Goal: Task Accomplishment & Management: Use online tool/utility

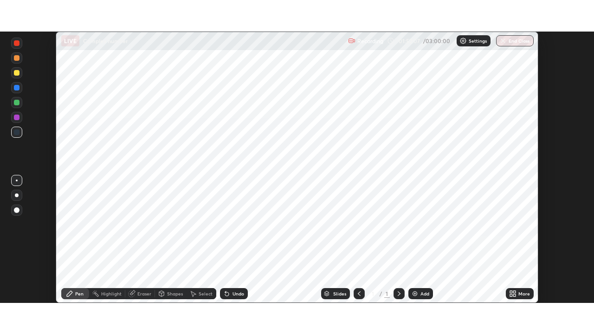
scroll to position [271, 594]
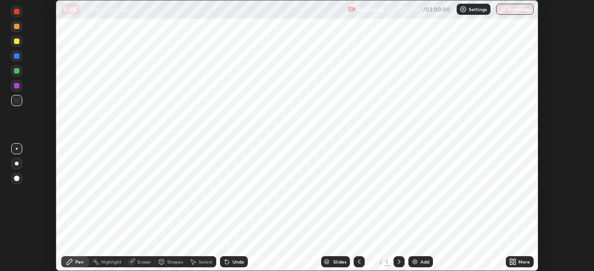
click at [514, 260] on icon at bounding box center [514, 260] width 2 height 2
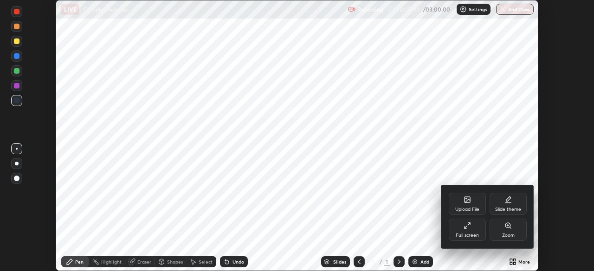
click at [457, 229] on div "Full screen" at bounding box center [467, 230] width 37 height 22
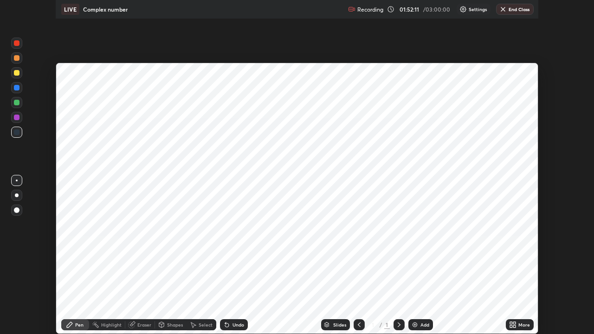
scroll to position [334, 594]
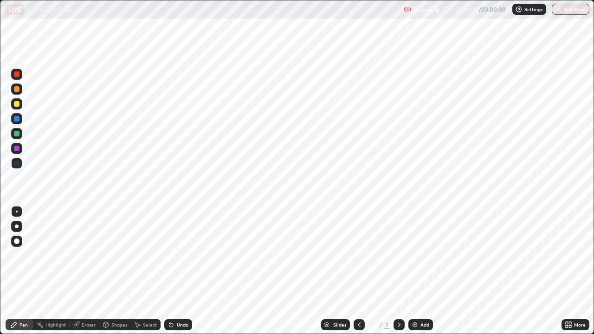
click at [398, 271] on icon at bounding box center [398, 324] width 7 height 7
click at [418, 271] on div "Add" at bounding box center [420, 324] width 25 height 11
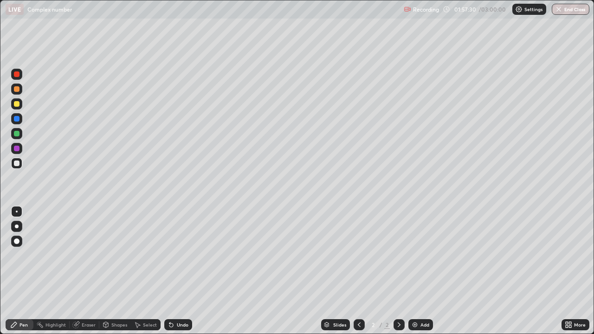
click at [17, 163] on div at bounding box center [17, 164] width 6 height 6
click at [339, 271] on div "Slides" at bounding box center [339, 324] width 13 height 5
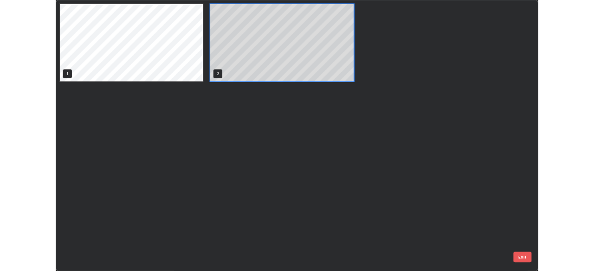
scroll to position [330, 588]
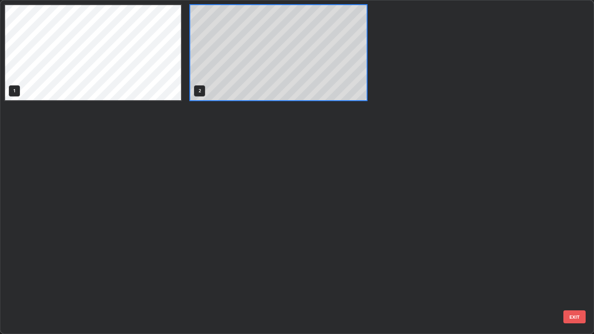
click at [573, 271] on button "EXIT" at bounding box center [574, 316] width 22 height 13
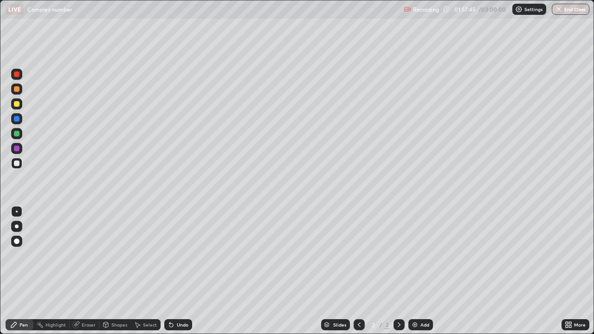
click at [572, 271] on icon at bounding box center [568, 324] width 7 height 7
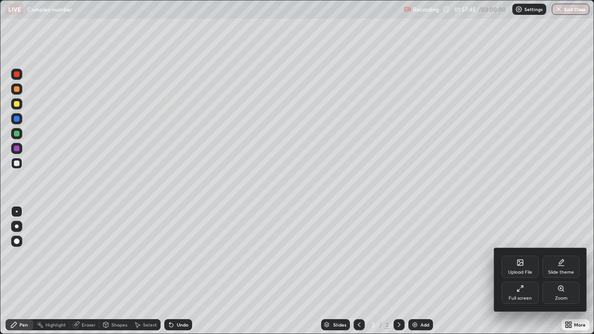
click at [517, 271] on div "Full screen" at bounding box center [519, 293] width 37 height 22
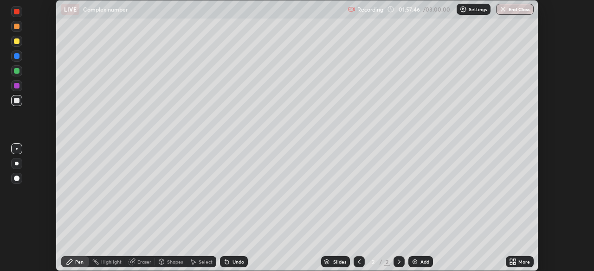
scroll to position [46118, 45796]
click at [471, 7] on p "Settings" at bounding box center [478, 9] width 18 height 5
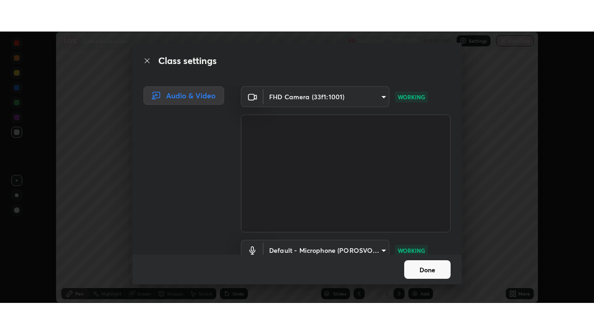
scroll to position [42, 0]
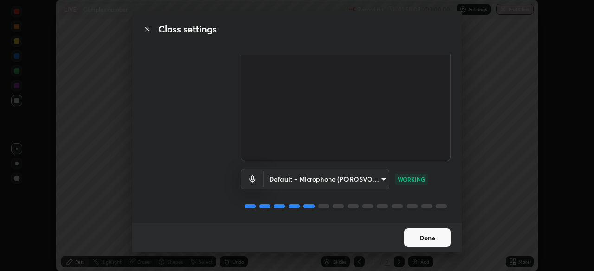
click at [380, 176] on body "Erase all LIVE Complex number Recording 01:58:08 / 03:00:00 Settings End Class …" at bounding box center [297, 135] width 594 height 271
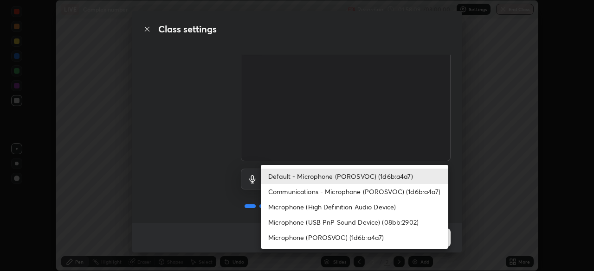
click at [376, 193] on li "Communications - Microphone (POROSVOC) (1d6b:a4a7)" at bounding box center [354, 191] width 187 height 15
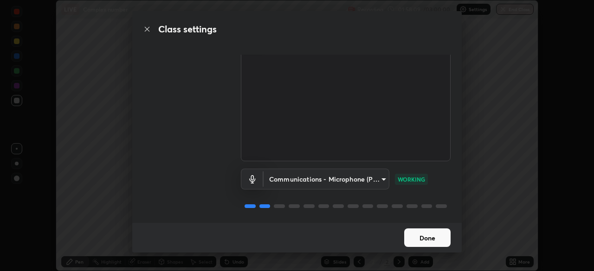
type input "communications"
click at [435, 237] on button "Done" at bounding box center [427, 238] width 46 height 19
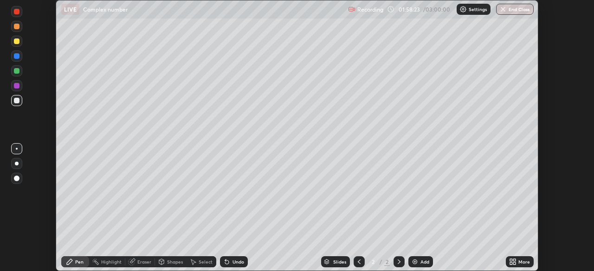
click at [514, 263] on icon at bounding box center [514, 264] width 2 height 2
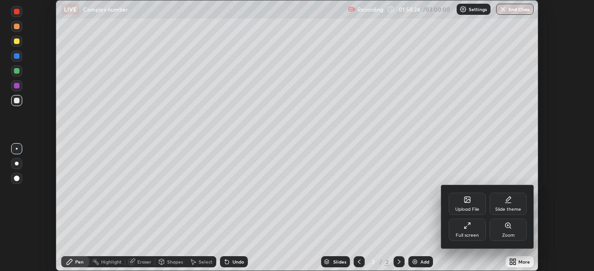
click at [471, 233] on div "Full screen" at bounding box center [467, 235] width 23 height 5
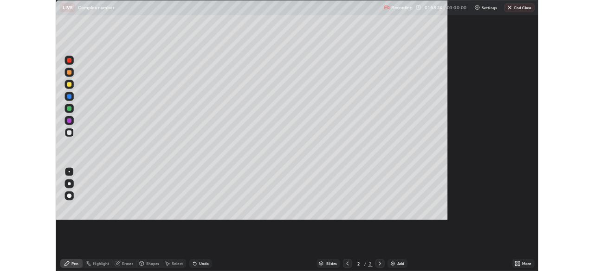
scroll to position [334, 594]
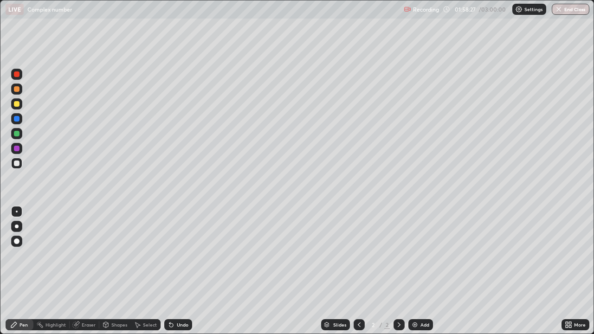
click at [20, 89] on div at bounding box center [16, 89] width 11 height 11
click at [19, 88] on div at bounding box center [17, 89] width 6 height 6
click at [16, 161] on div at bounding box center [17, 164] width 6 height 6
click at [17, 100] on div at bounding box center [16, 103] width 11 height 11
click at [86, 271] on div "Eraser" at bounding box center [85, 324] width 30 height 11
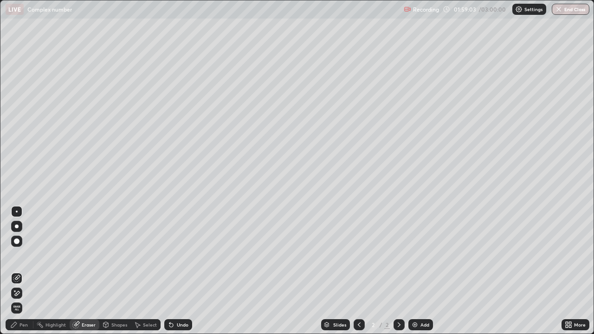
click at [21, 271] on div "Pen" at bounding box center [23, 324] width 8 height 5
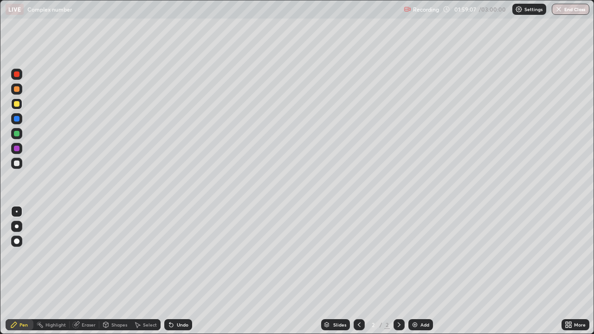
click at [535, 9] on p "Settings" at bounding box center [533, 9] width 18 height 5
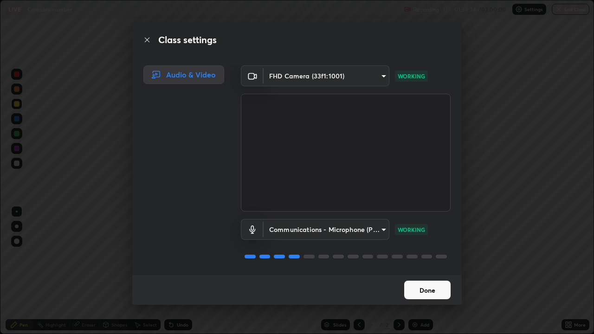
click at [421, 271] on button "Done" at bounding box center [427, 290] width 46 height 19
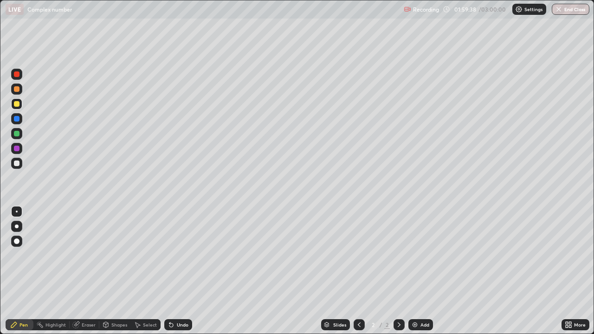
click at [18, 164] on div at bounding box center [17, 164] width 6 height 6
click at [21, 165] on div at bounding box center [16, 163] width 11 height 11
click at [18, 148] on div at bounding box center [17, 149] width 6 height 6
click at [18, 149] on div at bounding box center [17, 149] width 6 height 6
click at [21, 161] on div at bounding box center [16, 163] width 11 height 11
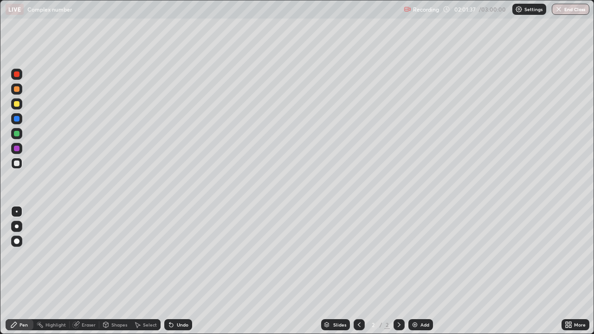
click at [91, 271] on div "Eraser" at bounding box center [89, 324] width 14 height 5
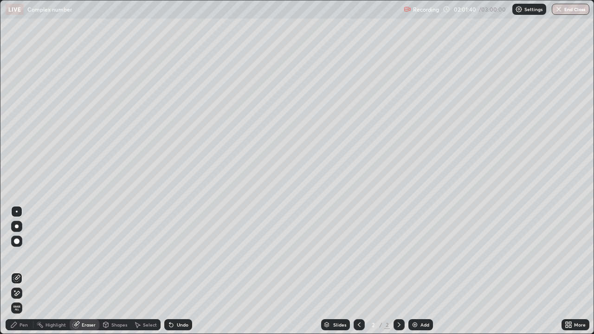
click at [27, 271] on div "Pen" at bounding box center [23, 324] width 8 height 5
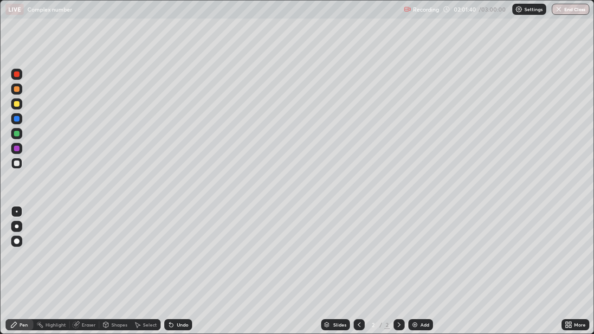
click at [20, 162] on div at bounding box center [16, 163] width 11 height 11
click at [90, 271] on div "Eraser" at bounding box center [89, 324] width 14 height 5
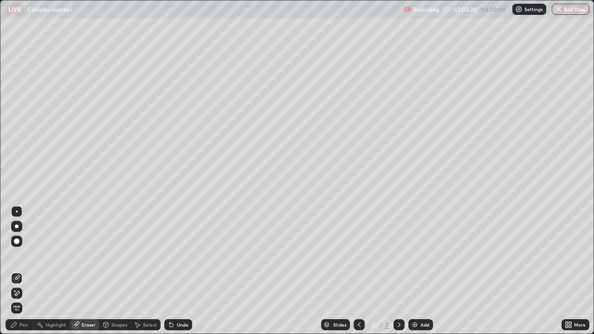
click at [25, 271] on div "Pen" at bounding box center [20, 324] width 28 height 11
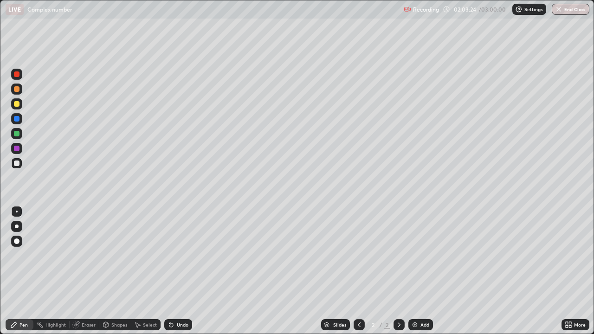
click at [17, 159] on div at bounding box center [16, 163] width 11 height 11
click at [90, 271] on div "Eraser" at bounding box center [89, 324] width 14 height 5
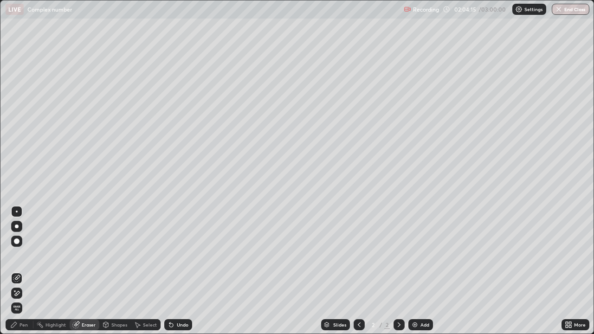
click at [27, 271] on div "Pen" at bounding box center [20, 324] width 28 height 11
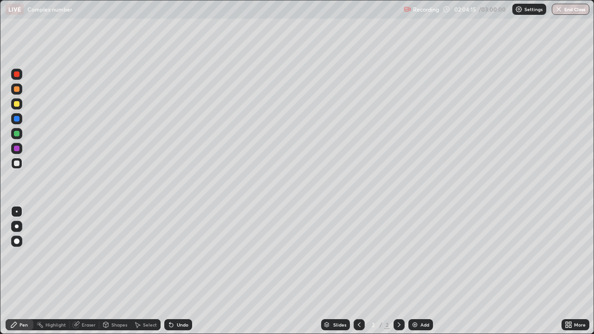
click at [21, 167] on div at bounding box center [16, 163] width 11 height 11
click at [18, 104] on div at bounding box center [17, 104] width 6 height 6
click at [84, 271] on div "Eraser" at bounding box center [89, 324] width 14 height 5
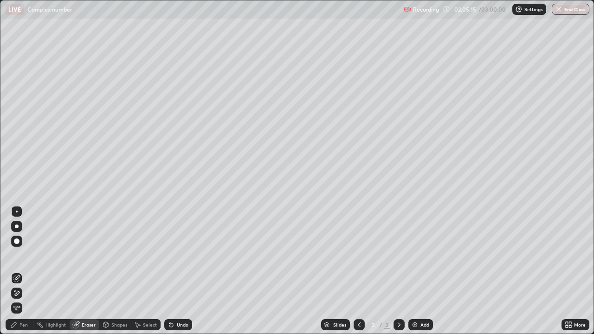
click at [24, 271] on div "Pen" at bounding box center [20, 324] width 28 height 11
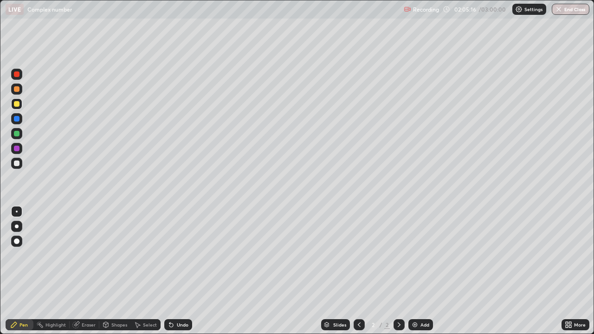
click at [18, 103] on div at bounding box center [17, 104] width 6 height 6
click at [408, 271] on div "Add" at bounding box center [420, 324] width 25 height 11
click at [19, 165] on div at bounding box center [17, 164] width 6 height 6
click at [90, 271] on div "Eraser" at bounding box center [89, 324] width 14 height 5
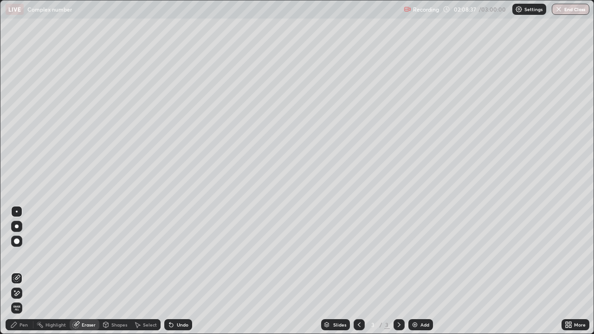
click at [27, 271] on div "Pen" at bounding box center [20, 324] width 28 height 11
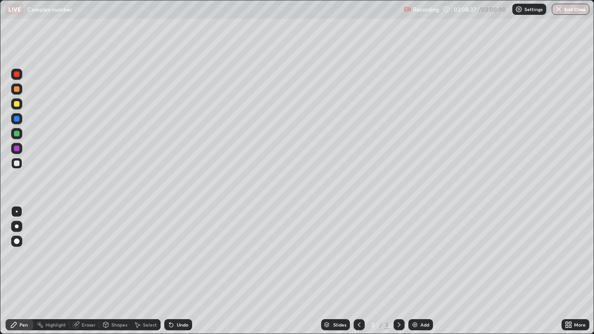
click at [20, 164] on div at bounding box center [16, 163] width 11 height 11
click at [91, 271] on div "Eraser" at bounding box center [89, 324] width 14 height 5
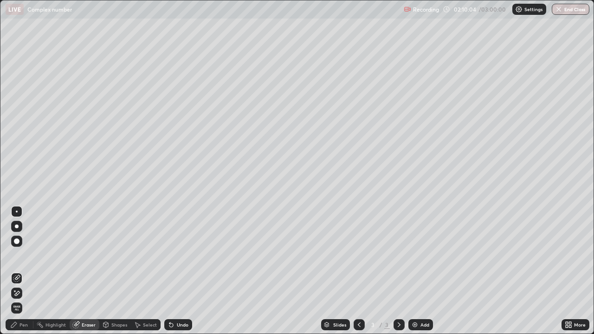
click at [23, 271] on div "Pen" at bounding box center [23, 324] width 8 height 5
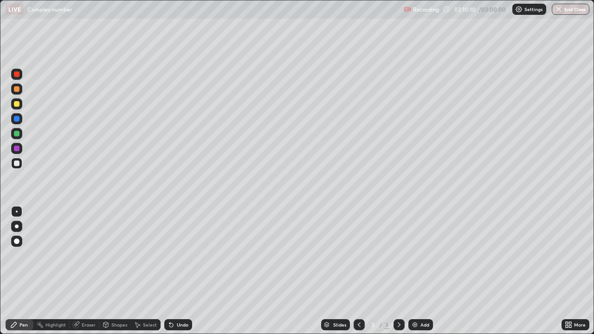
click at [86, 271] on div "Eraser" at bounding box center [89, 324] width 14 height 5
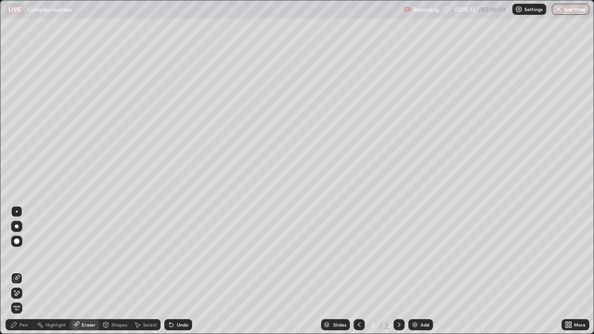
click at [21, 271] on div "Pen" at bounding box center [23, 324] width 8 height 5
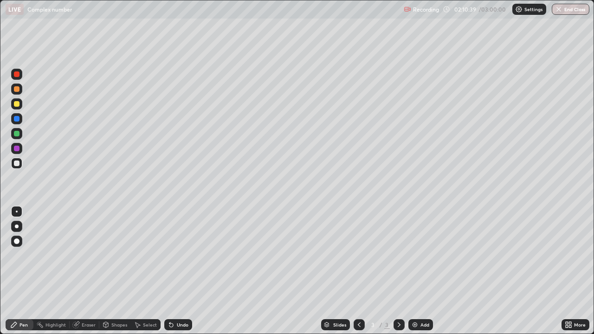
click at [92, 271] on div "Eraser" at bounding box center [85, 324] width 30 height 11
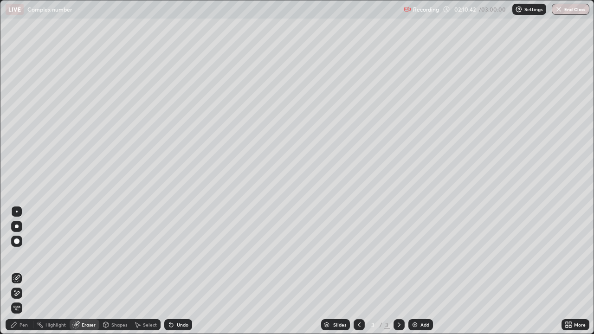
click at [23, 271] on div "Pen" at bounding box center [23, 324] width 8 height 5
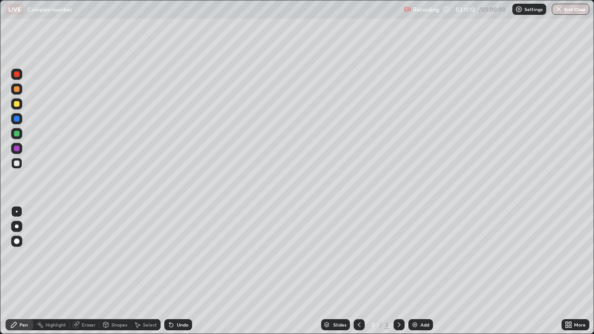
click at [21, 135] on div at bounding box center [16, 133] width 11 height 11
click at [358, 271] on icon at bounding box center [358, 324] width 7 height 7
click at [423, 271] on div "Add" at bounding box center [424, 324] width 9 height 5
click at [21, 163] on div at bounding box center [16, 163] width 11 height 11
click at [359, 271] on icon at bounding box center [358, 324] width 7 height 7
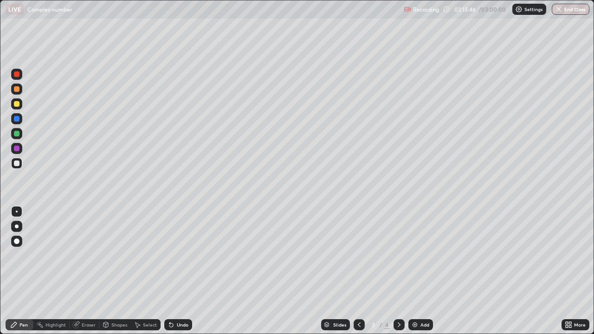
click at [398, 271] on icon at bounding box center [398, 324] width 7 height 7
click at [18, 164] on div at bounding box center [17, 164] width 6 height 6
click at [19, 101] on div at bounding box center [17, 104] width 6 height 6
click at [22, 132] on div at bounding box center [16, 133] width 11 height 11
click at [17, 162] on div at bounding box center [17, 164] width 6 height 6
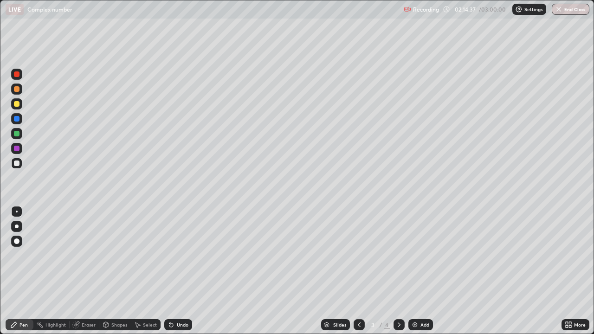
click at [91, 271] on div "Eraser" at bounding box center [89, 324] width 14 height 5
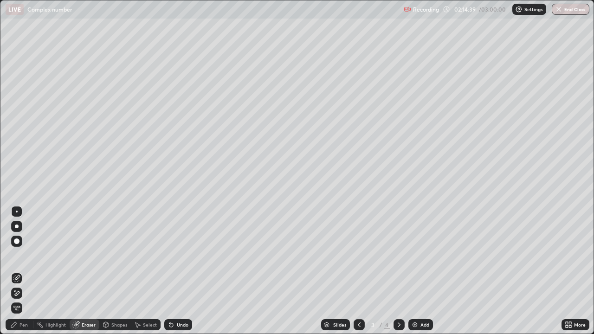
click at [25, 271] on div "Pen" at bounding box center [23, 324] width 8 height 5
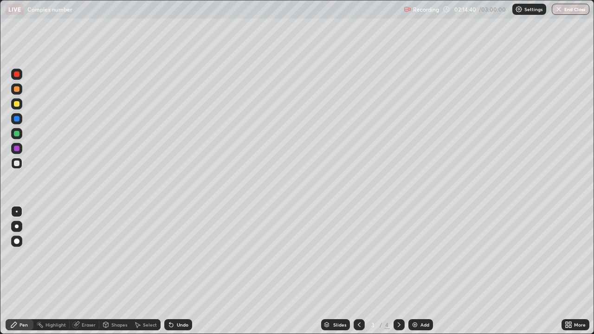
click at [22, 161] on div at bounding box center [16, 163] width 11 height 11
click at [21, 162] on div at bounding box center [16, 163] width 11 height 11
click at [21, 148] on div at bounding box center [16, 148] width 11 height 11
click at [22, 163] on div at bounding box center [16, 163] width 11 height 11
click at [94, 271] on div "Eraser" at bounding box center [89, 324] width 14 height 5
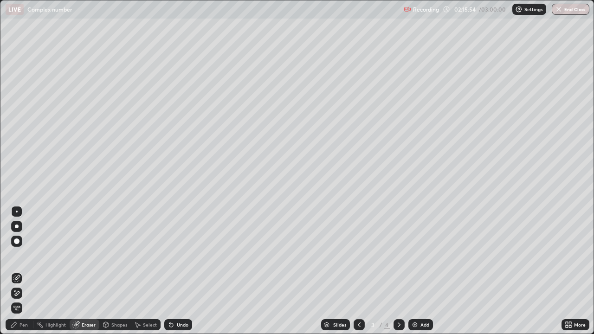
click at [29, 271] on div "Pen" at bounding box center [20, 324] width 28 height 11
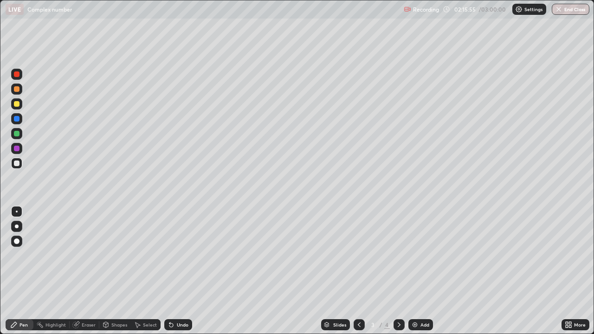
click at [21, 165] on div at bounding box center [16, 163] width 11 height 11
click at [362, 271] on div at bounding box center [358, 324] width 11 height 11
click at [399, 271] on icon at bounding box center [398, 324] width 7 height 7
click at [417, 271] on img at bounding box center [414, 324] width 7 height 7
click at [19, 165] on div at bounding box center [17, 164] width 6 height 6
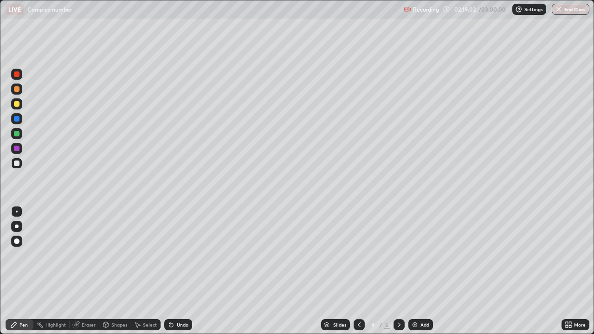
click at [88, 271] on div "Eraser" at bounding box center [85, 324] width 30 height 11
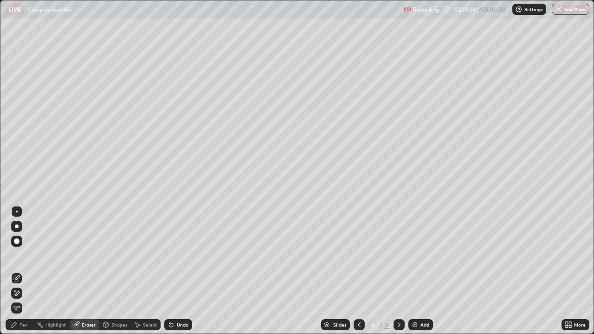
click at [26, 271] on div "Pen" at bounding box center [20, 324] width 28 height 11
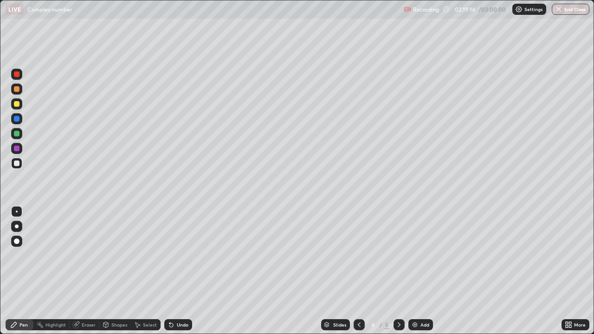
click at [19, 102] on div at bounding box center [16, 103] width 11 height 11
click at [18, 162] on div at bounding box center [17, 164] width 6 height 6
click at [17, 164] on div at bounding box center [17, 164] width 6 height 6
click at [15, 165] on div at bounding box center [17, 164] width 6 height 6
click at [84, 271] on div "Eraser" at bounding box center [89, 324] width 14 height 5
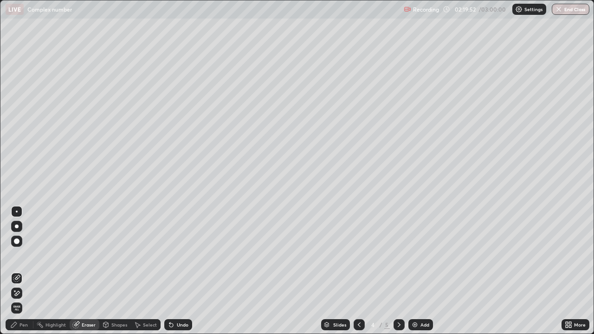
click at [32, 271] on div "Pen" at bounding box center [20, 324] width 28 height 11
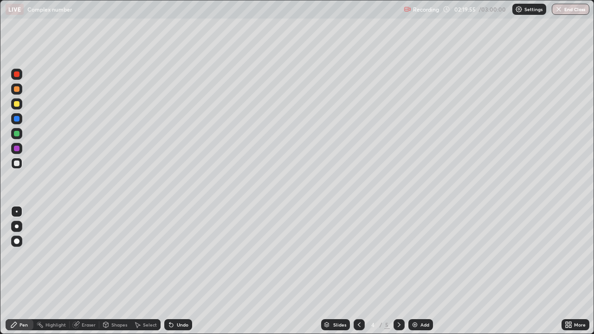
click at [20, 165] on div at bounding box center [16, 163] width 11 height 11
click at [92, 271] on div "Eraser" at bounding box center [85, 324] width 30 height 11
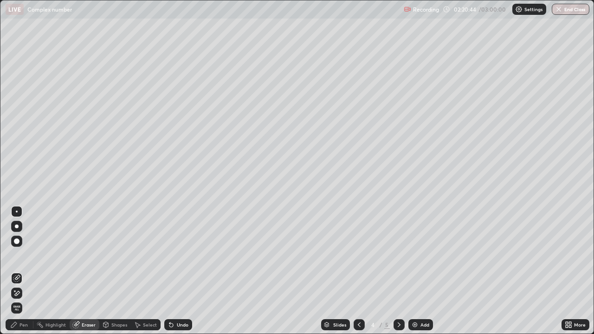
click at [27, 271] on div "Pen" at bounding box center [20, 324] width 28 height 11
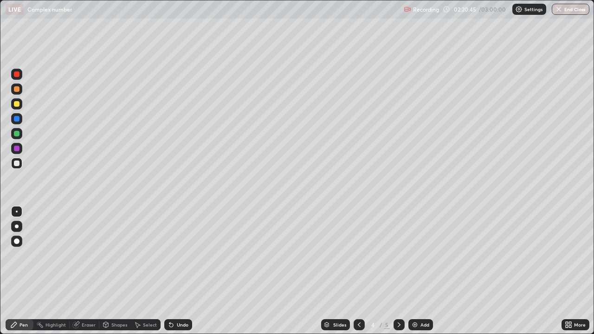
click at [21, 165] on div at bounding box center [16, 163] width 11 height 11
click at [94, 271] on div "Eraser" at bounding box center [89, 324] width 14 height 5
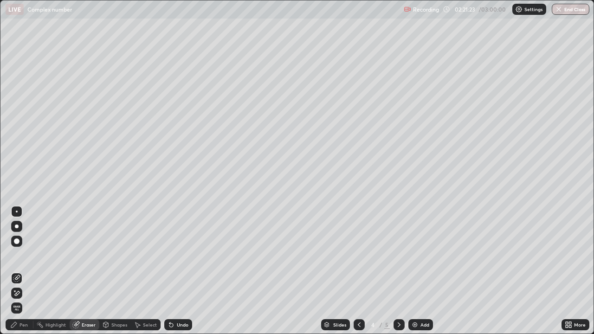
click at [29, 271] on div "Pen" at bounding box center [20, 324] width 28 height 11
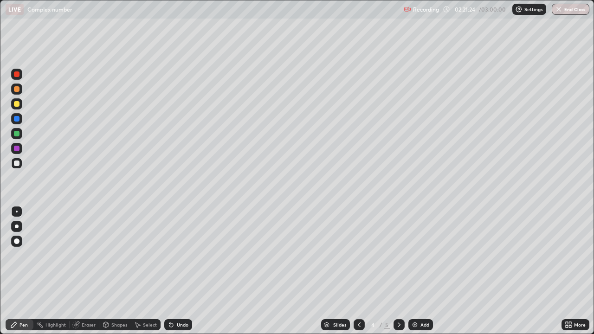
click at [18, 163] on div at bounding box center [17, 164] width 6 height 6
click at [94, 271] on div "Eraser" at bounding box center [89, 324] width 14 height 5
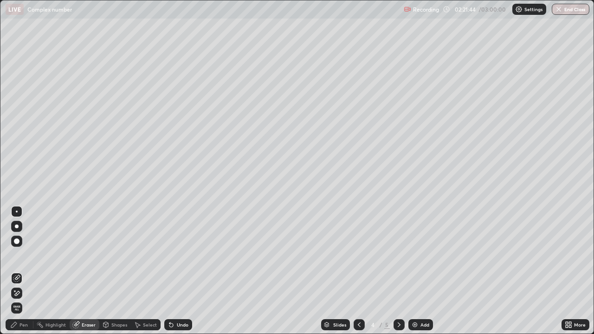
click at [28, 271] on div "Pen" at bounding box center [20, 324] width 28 height 11
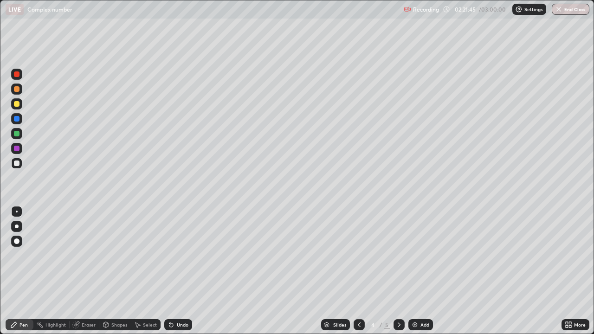
click at [21, 133] on div at bounding box center [16, 133] width 11 height 11
click at [400, 271] on div at bounding box center [398, 324] width 11 height 11
click at [18, 162] on div at bounding box center [17, 164] width 6 height 6
click at [399, 271] on icon at bounding box center [398, 324] width 7 height 7
click at [394, 271] on div at bounding box center [398, 324] width 11 height 11
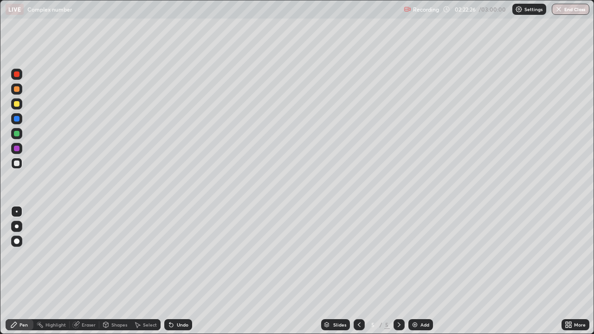
click at [420, 271] on div "Add" at bounding box center [424, 324] width 9 height 5
click at [16, 163] on div at bounding box center [17, 164] width 6 height 6
click at [86, 271] on div "Eraser" at bounding box center [85, 324] width 30 height 11
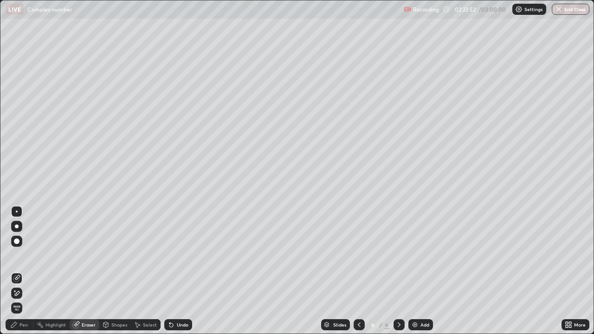
click at [25, 271] on div "Pen" at bounding box center [23, 324] width 8 height 5
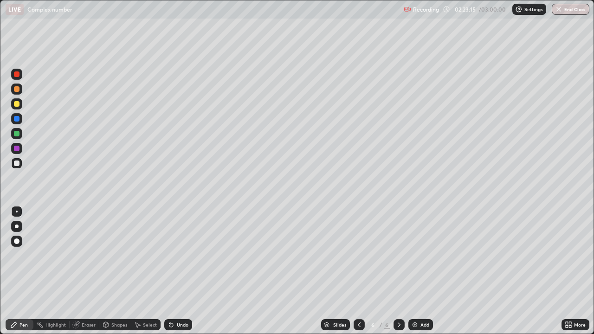
click at [83, 271] on div "Eraser" at bounding box center [85, 324] width 30 height 11
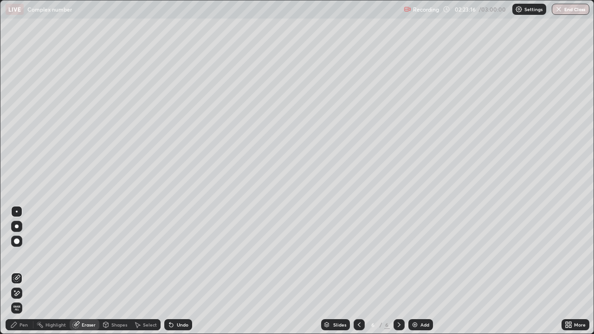
click at [24, 271] on div "Pen" at bounding box center [23, 324] width 8 height 5
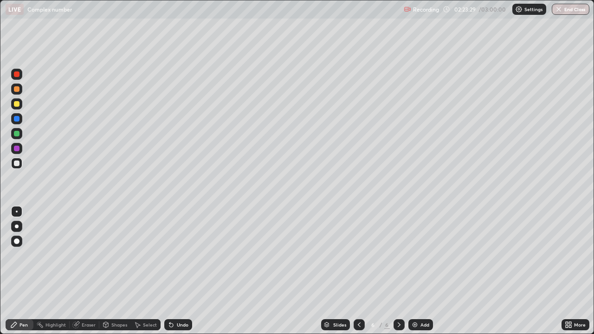
click at [81, 271] on div "Eraser" at bounding box center [85, 324] width 30 height 11
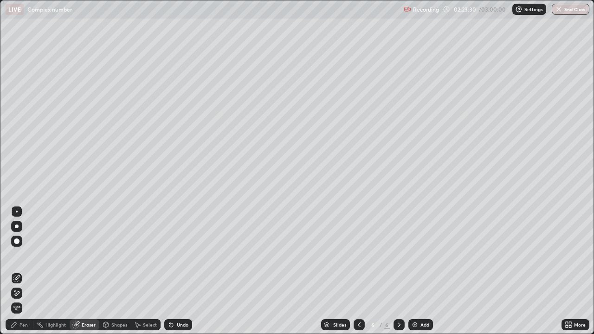
click at [24, 271] on div "Pen" at bounding box center [23, 324] width 8 height 5
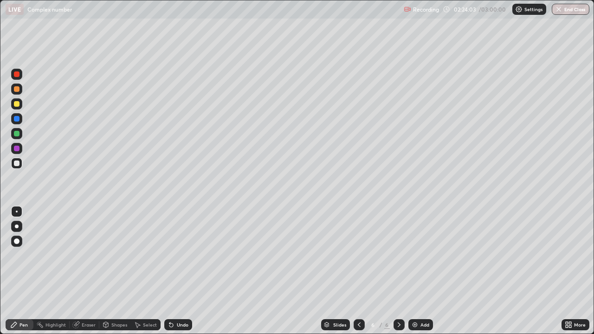
click at [18, 133] on div at bounding box center [17, 134] width 6 height 6
click at [423, 271] on div "Add" at bounding box center [420, 324] width 25 height 11
click at [19, 161] on div at bounding box center [16, 163] width 11 height 11
click at [19, 165] on div at bounding box center [17, 164] width 6 height 6
click at [17, 164] on div at bounding box center [17, 164] width 6 height 6
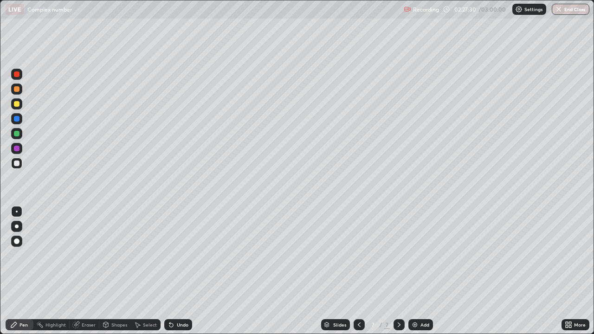
click at [19, 164] on div at bounding box center [17, 164] width 6 height 6
click at [17, 103] on div at bounding box center [17, 104] width 6 height 6
click at [88, 271] on div "Eraser" at bounding box center [85, 324] width 30 height 11
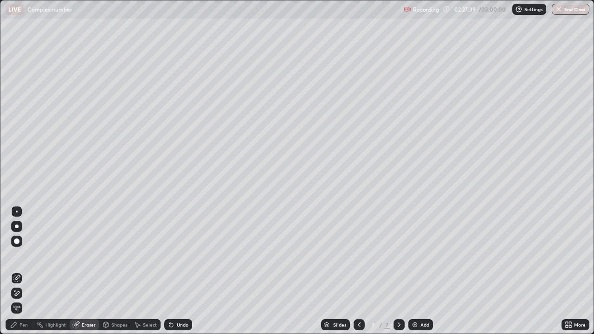
click at [27, 271] on div "Pen" at bounding box center [20, 324] width 28 height 11
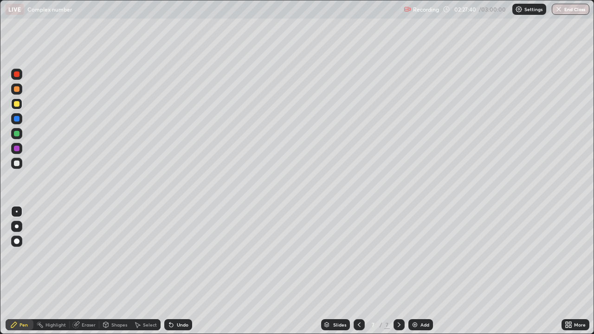
click at [19, 161] on div at bounding box center [16, 163] width 11 height 11
click at [18, 163] on div at bounding box center [17, 164] width 6 height 6
click at [17, 163] on div at bounding box center [17, 164] width 6 height 6
click at [16, 104] on div at bounding box center [17, 104] width 6 height 6
click at [17, 164] on div at bounding box center [17, 164] width 6 height 6
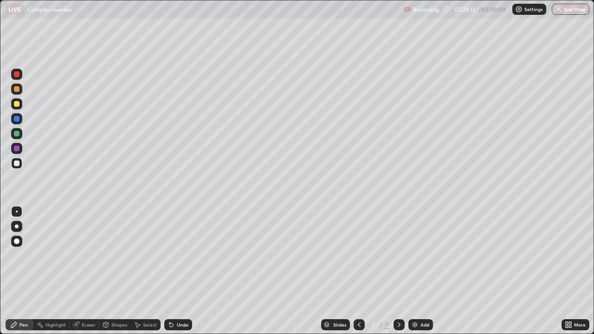
click at [87, 271] on div "Eraser" at bounding box center [85, 324] width 30 height 11
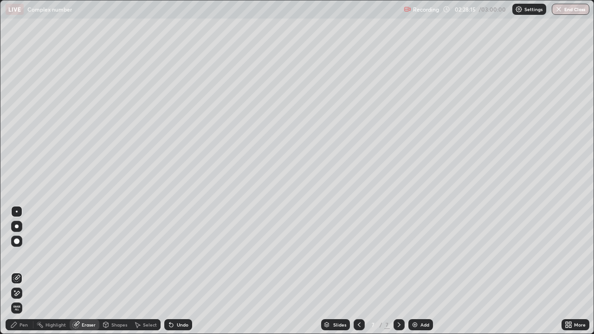
click at [25, 271] on div "Pen" at bounding box center [23, 324] width 8 height 5
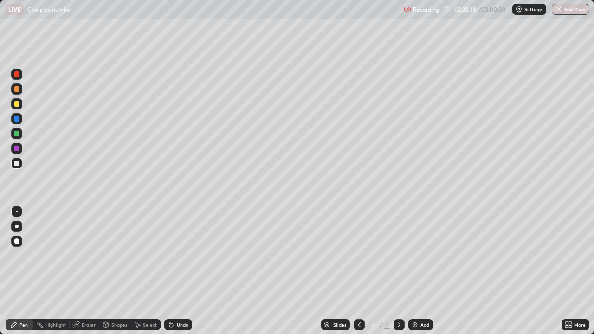
click at [80, 271] on div "Eraser" at bounding box center [85, 324] width 30 height 11
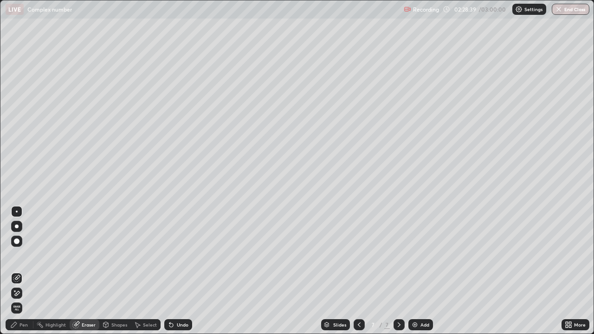
click at [29, 271] on div "Pen" at bounding box center [20, 324] width 28 height 11
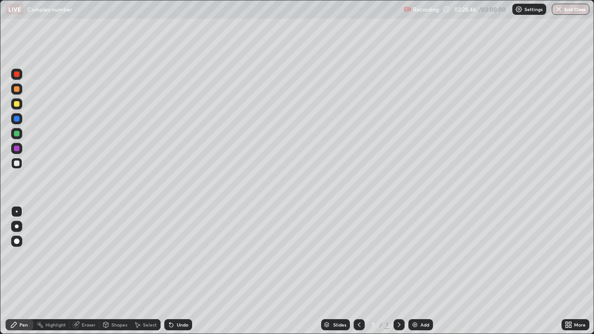
click at [19, 131] on div at bounding box center [16, 133] width 11 height 11
click at [96, 271] on div "Eraser" at bounding box center [85, 324] width 30 height 11
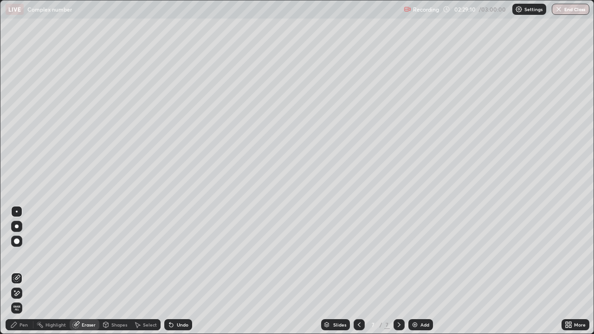
click at [23, 271] on div "Pen" at bounding box center [20, 324] width 28 height 11
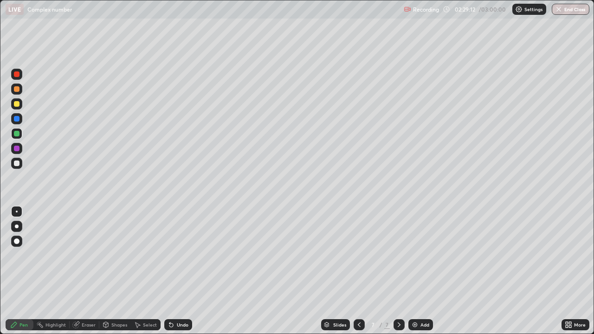
click at [17, 163] on div at bounding box center [17, 164] width 6 height 6
click at [20, 91] on div at bounding box center [16, 89] width 11 height 11
click at [19, 159] on div at bounding box center [16, 163] width 11 height 11
click at [85, 271] on div "Eraser" at bounding box center [85, 324] width 30 height 11
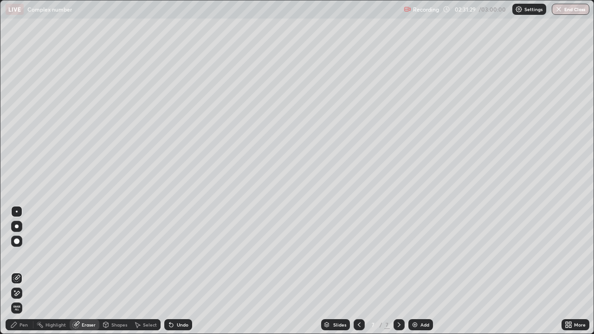
click at [24, 271] on div "Pen" at bounding box center [23, 324] width 8 height 5
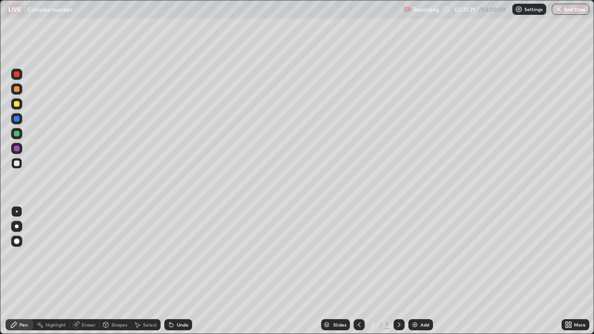
click at [20, 166] on div at bounding box center [16, 163] width 11 height 11
click at [418, 271] on div "Add" at bounding box center [420, 324] width 25 height 11
click at [17, 163] on div at bounding box center [17, 164] width 6 height 6
click at [358, 271] on icon at bounding box center [358, 324] width 7 height 7
click at [400, 271] on div at bounding box center [398, 324] width 11 height 11
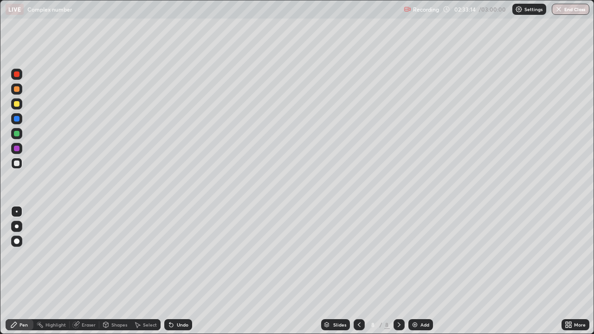
click at [17, 163] on div at bounding box center [17, 164] width 6 height 6
click at [15, 163] on div at bounding box center [17, 164] width 6 height 6
click at [17, 163] on div at bounding box center [17, 164] width 6 height 6
click at [87, 271] on div "Eraser" at bounding box center [89, 324] width 14 height 5
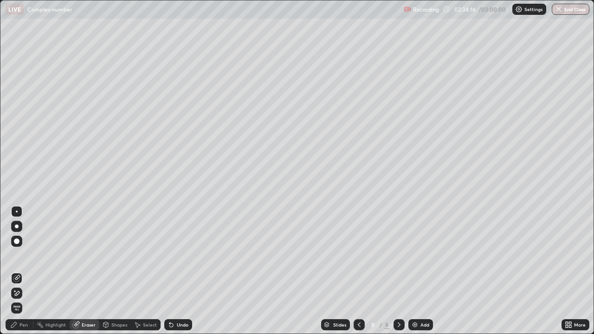
click at [27, 271] on div "Pen" at bounding box center [23, 324] width 8 height 5
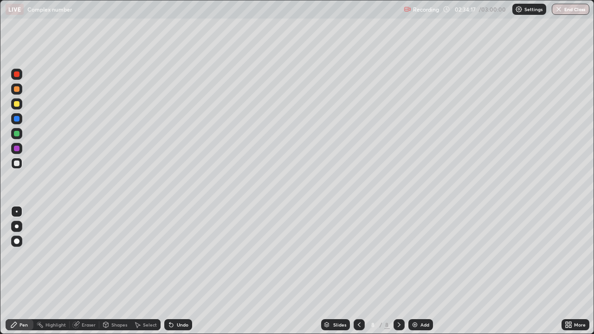
click at [21, 165] on div at bounding box center [16, 163] width 11 height 11
click at [94, 271] on div "Eraser" at bounding box center [85, 324] width 30 height 11
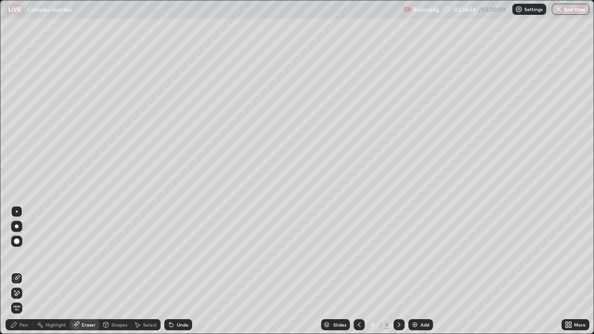
click at [24, 271] on div "Pen" at bounding box center [23, 324] width 8 height 5
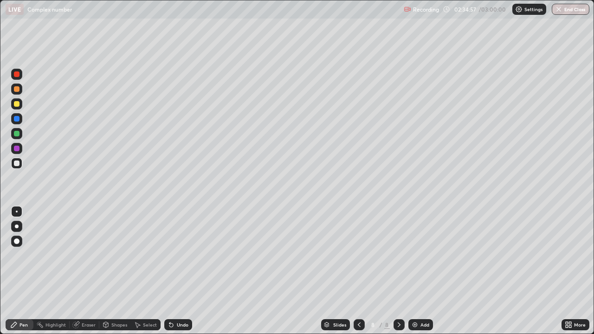
click at [17, 163] on div at bounding box center [17, 164] width 6 height 6
click at [21, 132] on div at bounding box center [16, 133] width 11 height 11
click at [415, 271] on img at bounding box center [414, 324] width 7 height 7
click at [16, 165] on div at bounding box center [17, 164] width 6 height 6
click at [18, 132] on div at bounding box center [17, 134] width 6 height 6
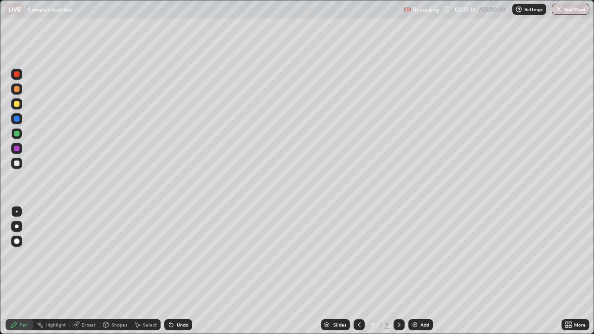
click at [17, 163] on div at bounding box center [17, 164] width 6 height 6
click at [81, 271] on div "Eraser" at bounding box center [85, 324] width 30 height 11
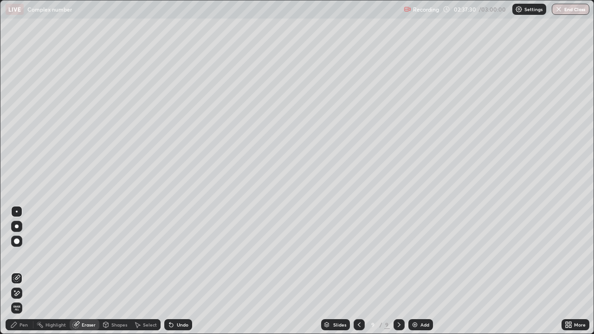
click at [23, 271] on div "Pen" at bounding box center [20, 324] width 28 height 11
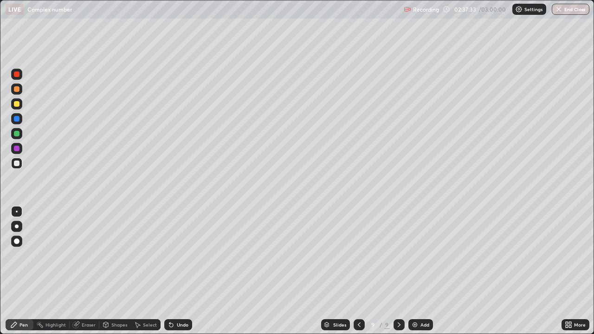
click at [20, 135] on div at bounding box center [16, 133] width 11 height 11
click at [90, 271] on div "Eraser" at bounding box center [89, 324] width 14 height 5
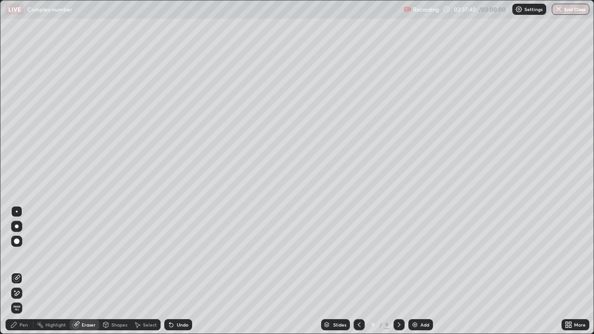
click at [27, 271] on div "Pen" at bounding box center [23, 324] width 8 height 5
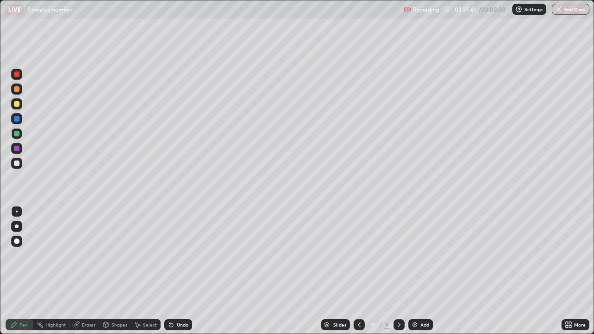
click at [19, 164] on div at bounding box center [17, 164] width 6 height 6
click at [93, 271] on div "Eraser" at bounding box center [89, 324] width 14 height 5
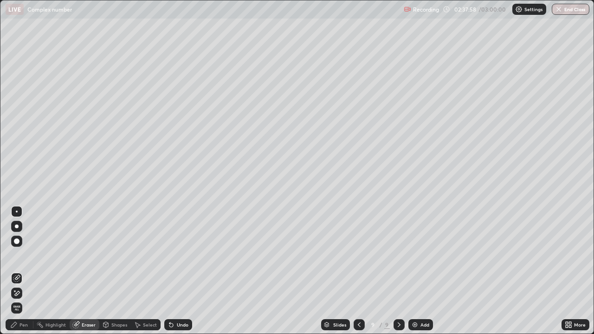
click at [30, 271] on div "Pen" at bounding box center [20, 324] width 28 height 11
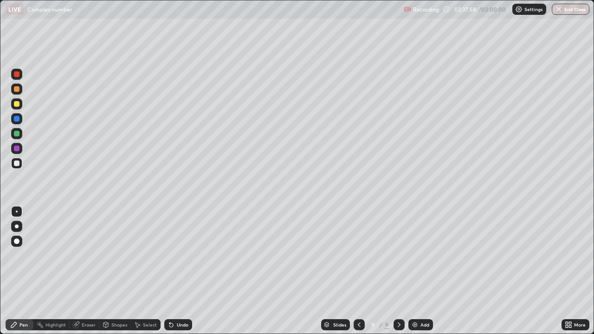
click at [20, 165] on div at bounding box center [16, 163] width 11 height 11
click at [92, 271] on div "Eraser" at bounding box center [85, 324] width 30 height 11
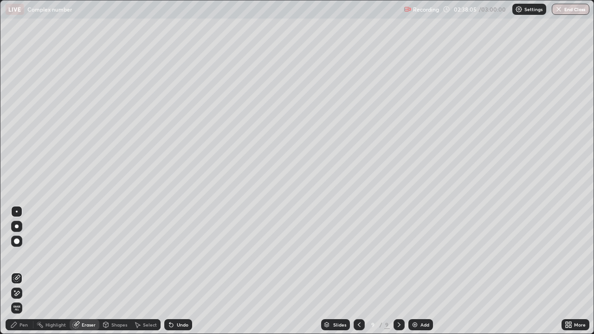
click at [27, 271] on div "Pen" at bounding box center [23, 324] width 8 height 5
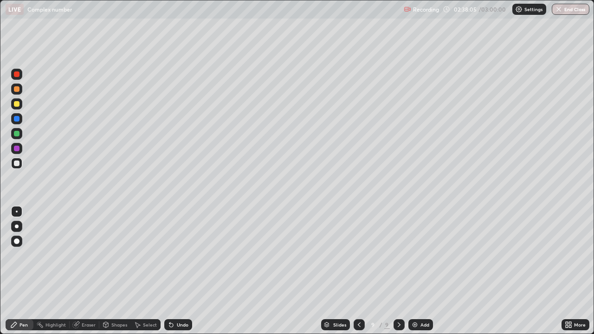
click at [19, 165] on div at bounding box center [17, 164] width 6 height 6
click at [96, 271] on div "Eraser" at bounding box center [85, 324] width 30 height 11
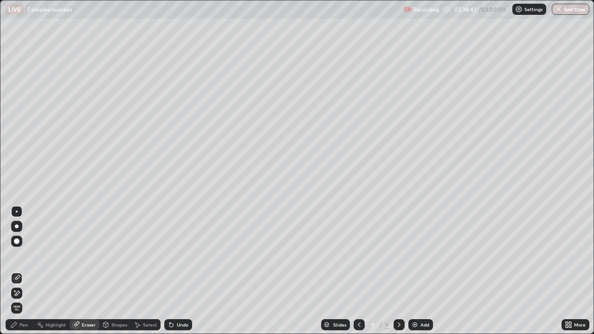
click at [29, 271] on div "Pen" at bounding box center [20, 324] width 28 height 11
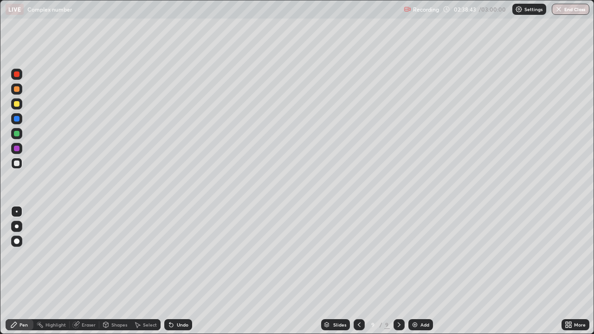
click at [21, 165] on div at bounding box center [16, 163] width 11 height 11
click at [96, 271] on div "Eraser" at bounding box center [85, 324] width 30 height 11
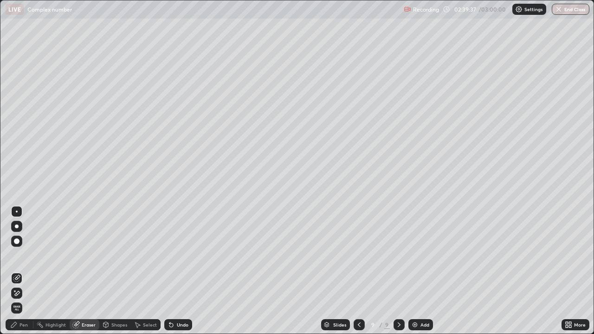
click at [27, 271] on div "Pen" at bounding box center [23, 324] width 8 height 5
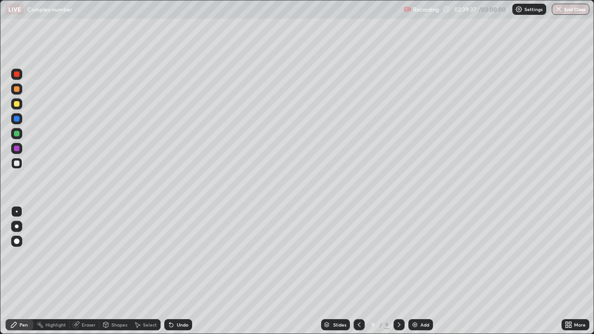
click at [20, 164] on div at bounding box center [16, 163] width 11 height 11
click at [16, 135] on div at bounding box center [17, 134] width 6 height 6
click at [17, 99] on div at bounding box center [16, 103] width 11 height 11
click at [12, 165] on div at bounding box center [16, 163] width 11 height 11
click at [16, 164] on div at bounding box center [17, 164] width 6 height 6
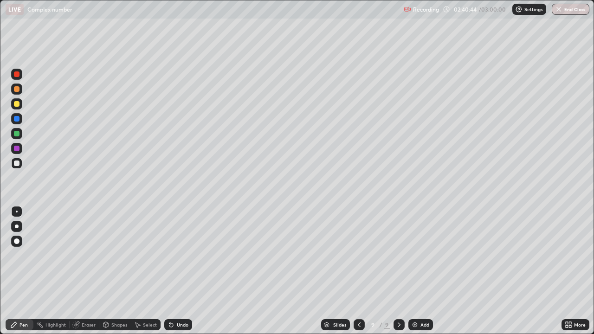
click at [19, 164] on div at bounding box center [17, 164] width 6 height 6
click at [411, 271] on img at bounding box center [414, 324] width 7 height 7
click at [18, 162] on div at bounding box center [17, 164] width 6 height 6
click at [358, 271] on icon at bounding box center [358, 324] width 7 height 7
click at [398, 271] on icon at bounding box center [398, 324] width 7 height 7
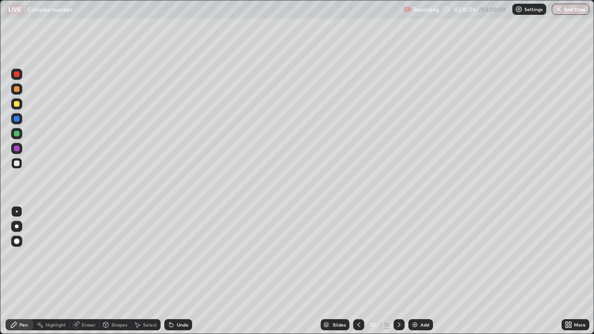
click at [15, 102] on div at bounding box center [17, 104] width 6 height 6
click at [20, 164] on div at bounding box center [16, 163] width 11 height 11
click at [18, 136] on div at bounding box center [17, 134] width 6 height 6
click at [19, 168] on div at bounding box center [16, 163] width 11 height 11
click at [17, 164] on div at bounding box center [17, 164] width 6 height 6
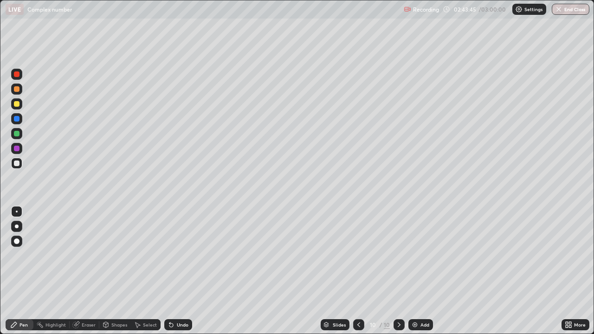
click at [19, 167] on div at bounding box center [16, 163] width 11 height 11
click at [17, 164] on div at bounding box center [17, 164] width 6 height 6
click at [408, 271] on div "Add" at bounding box center [420, 324] width 25 height 11
click at [19, 165] on div at bounding box center [17, 164] width 6 height 6
click at [358, 271] on icon at bounding box center [358, 324] width 7 height 7
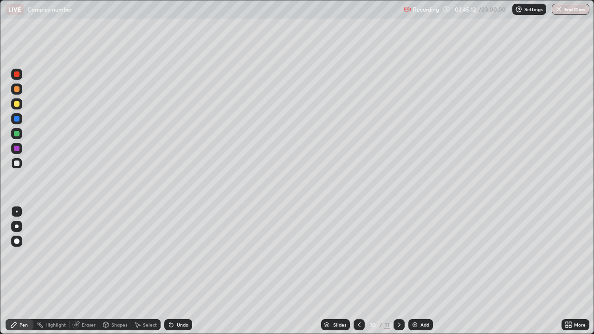
click at [395, 271] on icon at bounding box center [398, 324] width 7 height 7
click at [17, 104] on div at bounding box center [17, 104] width 6 height 6
click at [354, 271] on div at bounding box center [358, 324] width 11 height 11
click at [398, 271] on icon at bounding box center [398, 324] width 7 height 7
click at [18, 117] on div at bounding box center [17, 119] width 6 height 6
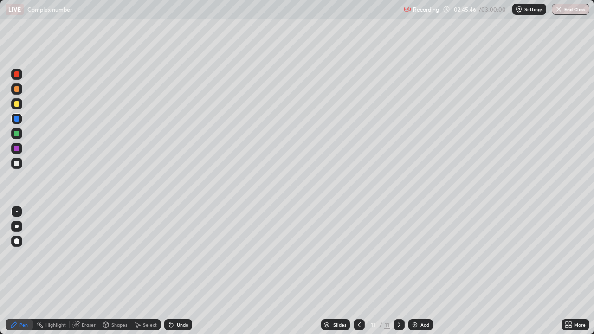
click at [20, 159] on div at bounding box center [16, 163] width 11 height 11
click at [87, 271] on div "Eraser" at bounding box center [89, 324] width 14 height 5
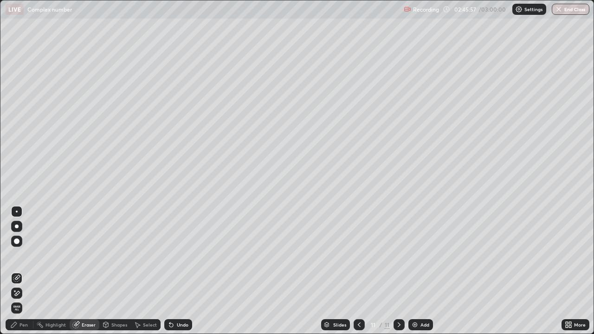
click at [27, 271] on div "Pen" at bounding box center [20, 324] width 28 height 11
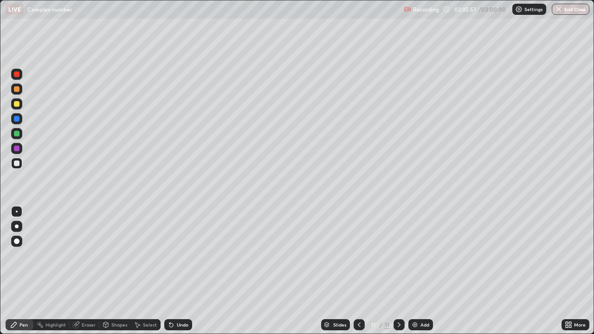
click at [21, 166] on div at bounding box center [16, 163] width 11 height 11
click at [16, 132] on div at bounding box center [17, 134] width 6 height 6
click at [21, 163] on div at bounding box center [16, 163] width 11 height 11
click at [411, 271] on img at bounding box center [414, 324] width 7 height 7
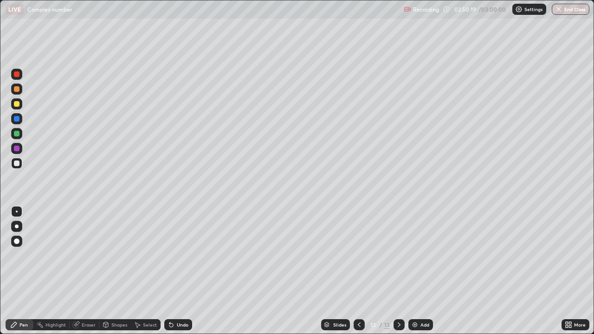
click at [17, 163] on div at bounding box center [17, 164] width 6 height 6
click at [19, 164] on div at bounding box center [17, 164] width 6 height 6
click at [17, 164] on div at bounding box center [17, 164] width 6 height 6
click at [17, 162] on div at bounding box center [17, 164] width 6 height 6
click at [19, 165] on div at bounding box center [17, 164] width 6 height 6
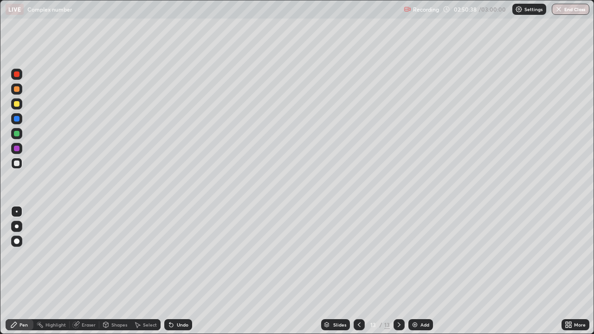
click at [75, 271] on div "Eraser" at bounding box center [85, 324] width 30 height 11
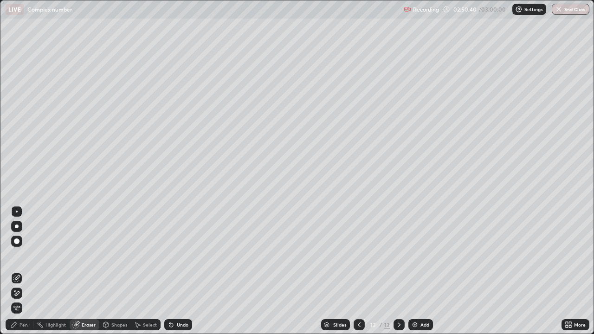
click at [26, 271] on div "Pen" at bounding box center [20, 324] width 28 height 11
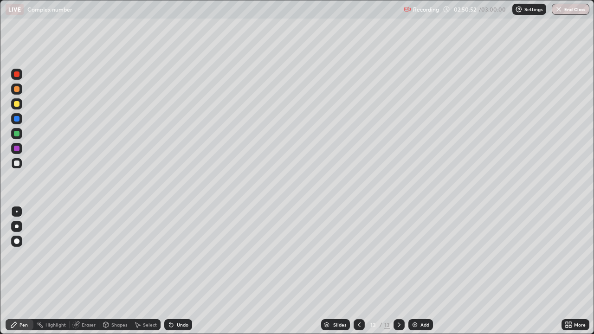
click at [84, 271] on div "Eraser" at bounding box center [85, 324] width 30 height 11
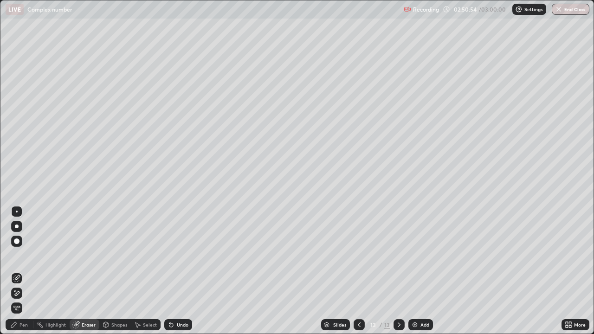
click at [28, 271] on div "Pen" at bounding box center [20, 324] width 28 height 11
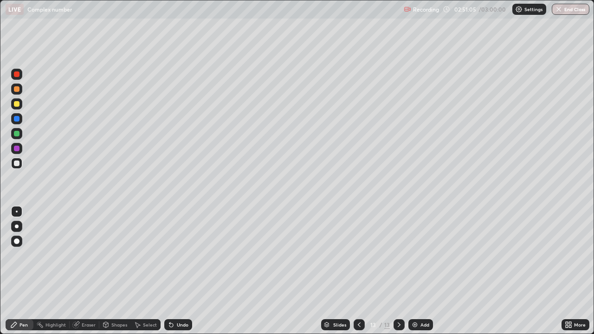
click at [17, 164] on div at bounding box center [17, 164] width 6 height 6
click at [20, 104] on div at bounding box center [16, 103] width 11 height 11
click at [18, 130] on div at bounding box center [16, 133] width 11 height 11
click at [18, 163] on div at bounding box center [17, 164] width 6 height 6
click at [17, 163] on div at bounding box center [17, 164] width 6 height 6
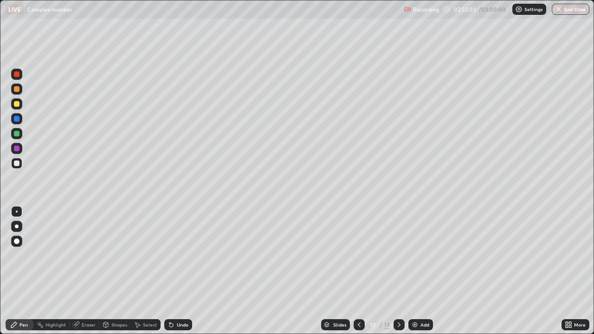
click at [17, 163] on div at bounding box center [17, 164] width 6 height 6
click at [21, 165] on div at bounding box center [16, 163] width 11 height 11
click at [16, 164] on div at bounding box center [17, 164] width 6 height 6
click at [21, 163] on div at bounding box center [16, 163] width 11 height 11
click at [135, 271] on div "Select" at bounding box center [146, 324] width 30 height 19
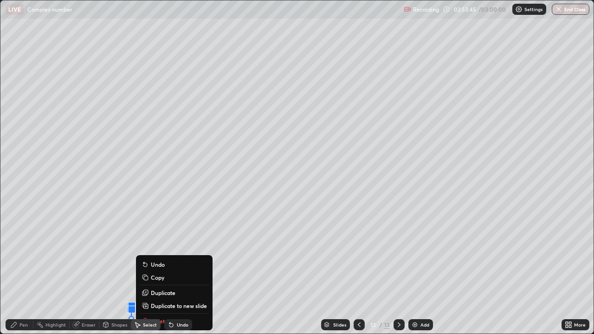
click at [30, 271] on div "Pen" at bounding box center [20, 324] width 28 height 11
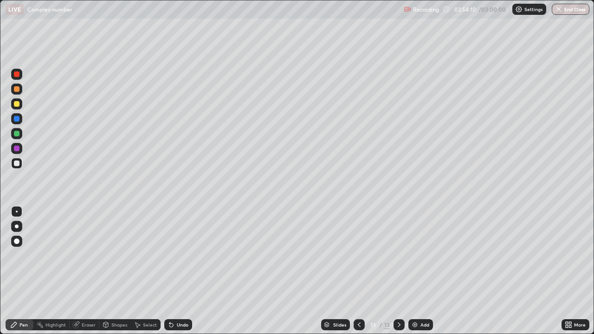
click at [20, 147] on div at bounding box center [16, 148] width 11 height 11
click at [16, 164] on div at bounding box center [17, 164] width 6 height 6
click at [416, 271] on img at bounding box center [414, 324] width 7 height 7
click at [17, 163] on div at bounding box center [17, 164] width 6 height 6
click at [17, 158] on div at bounding box center [16, 163] width 11 height 11
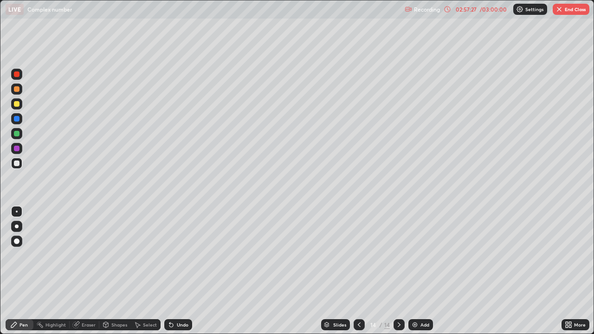
click at [18, 131] on div at bounding box center [17, 134] width 6 height 6
click at [17, 103] on div at bounding box center [17, 104] width 6 height 6
click at [16, 166] on div at bounding box center [17, 164] width 6 height 6
click at [18, 161] on div at bounding box center [17, 164] width 6 height 6
click at [87, 271] on div "Eraser" at bounding box center [85, 324] width 30 height 11
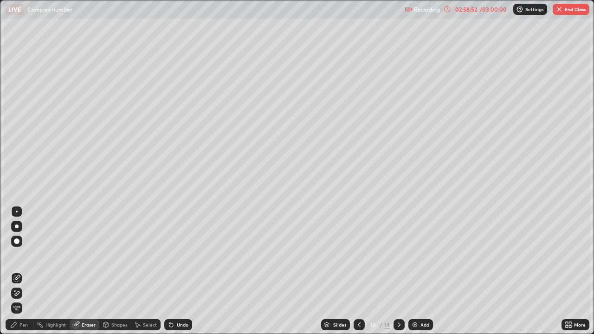
click at [25, 271] on div "Pen" at bounding box center [20, 324] width 28 height 11
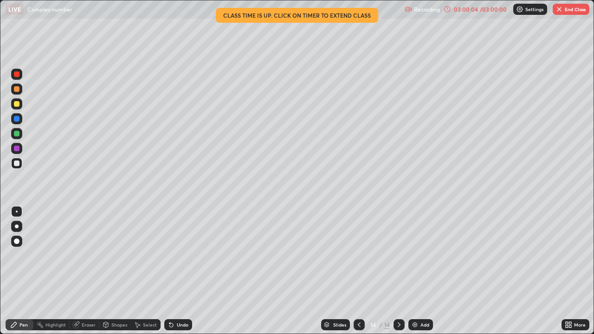
click at [20, 134] on div at bounding box center [16, 133] width 11 height 11
click at [89, 271] on div "Eraser" at bounding box center [89, 324] width 14 height 5
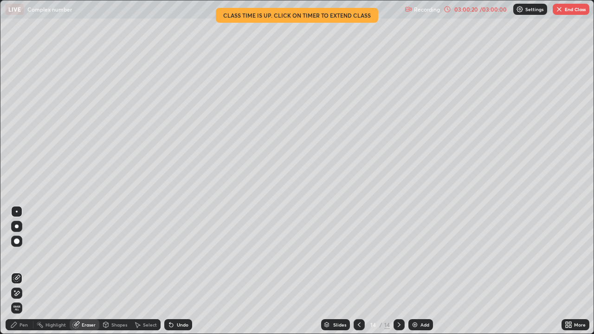
click at [21, 271] on div "Pen" at bounding box center [20, 324] width 28 height 11
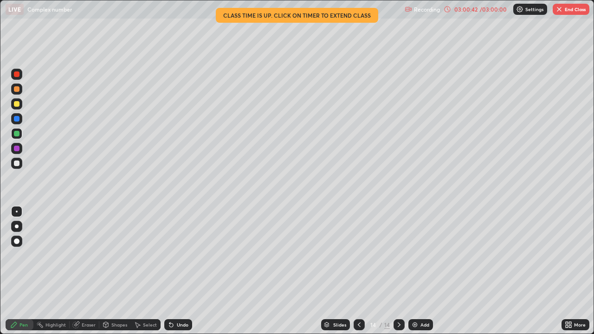
click at [16, 167] on div at bounding box center [16, 163] width 11 height 11
click at [18, 167] on div at bounding box center [16, 163] width 11 height 11
click at [17, 146] on div at bounding box center [17, 149] width 6 height 6
click at [414, 271] on img at bounding box center [414, 324] width 7 height 7
click at [17, 164] on div at bounding box center [17, 164] width 6 height 6
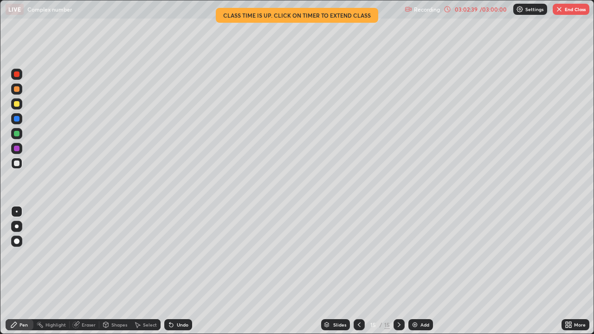
click at [90, 271] on div "Eraser" at bounding box center [89, 324] width 14 height 5
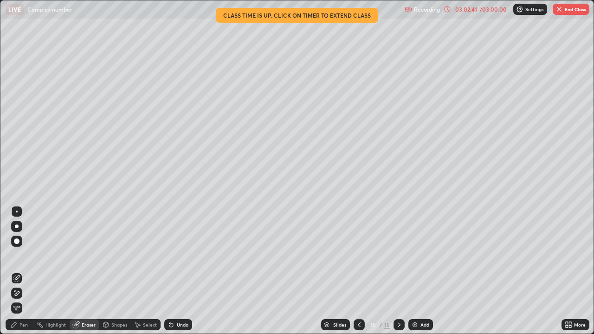
click at [26, 271] on div "Pen" at bounding box center [20, 324] width 28 height 11
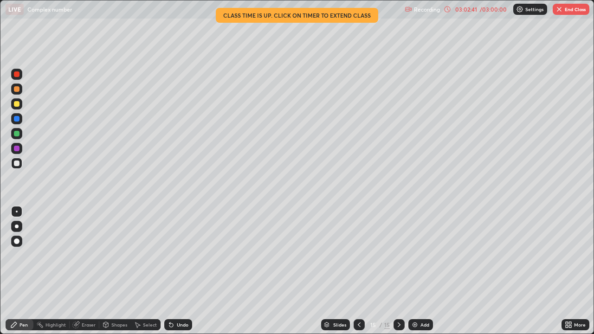
click at [21, 166] on div at bounding box center [16, 163] width 11 height 11
click at [86, 271] on div "Eraser" at bounding box center [85, 324] width 30 height 11
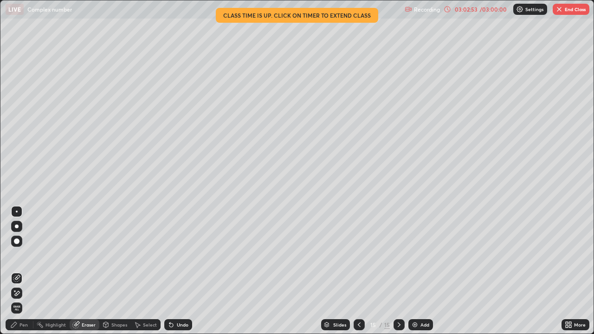
click at [25, 271] on div "Pen" at bounding box center [20, 324] width 28 height 11
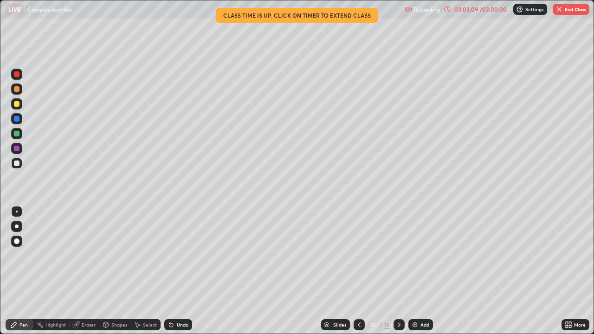
click at [93, 271] on div "Eraser" at bounding box center [89, 324] width 14 height 5
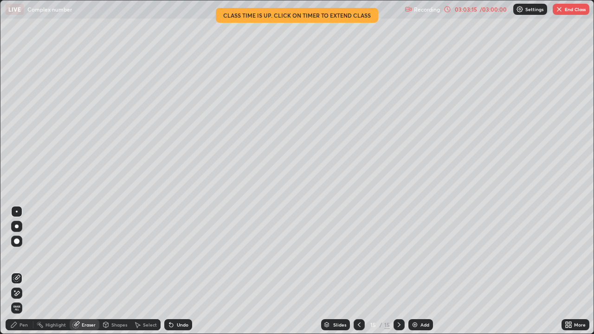
click at [27, 271] on div "Pen" at bounding box center [20, 324] width 28 height 11
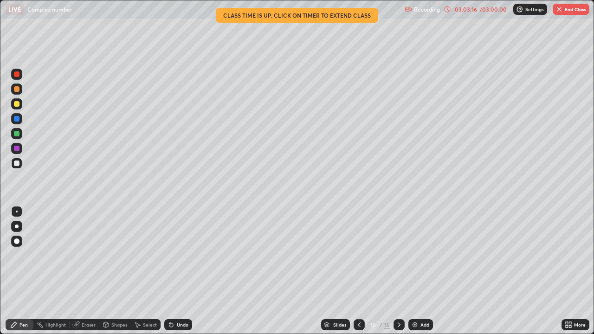
click at [22, 162] on div at bounding box center [16, 163] width 11 height 11
click at [19, 162] on div at bounding box center [17, 164] width 6 height 6
click at [84, 271] on div "Eraser" at bounding box center [89, 324] width 14 height 5
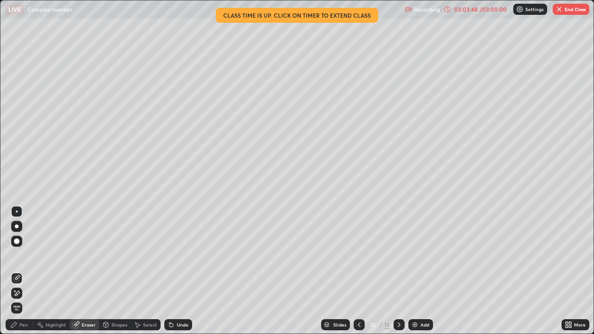
click at [28, 271] on div "Pen" at bounding box center [20, 324] width 28 height 11
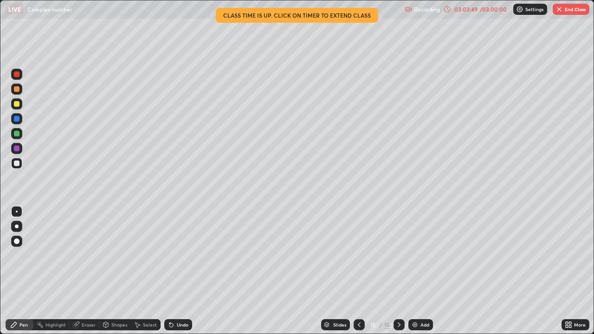
click at [19, 164] on div at bounding box center [17, 164] width 6 height 6
click at [18, 165] on div at bounding box center [17, 164] width 6 height 6
click at [20, 164] on div at bounding box center [16, 163] width 11 height 11
click at [85, 271] on div "Eraser" at bounding box center [89, 324] width 14 height 5
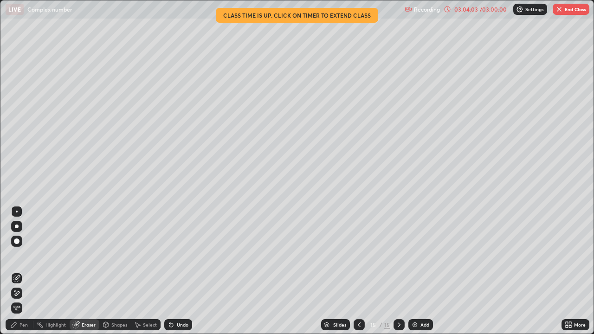
click at [27, 271] on div "Pen" at bounding box center [20, 324] width 28 height 11
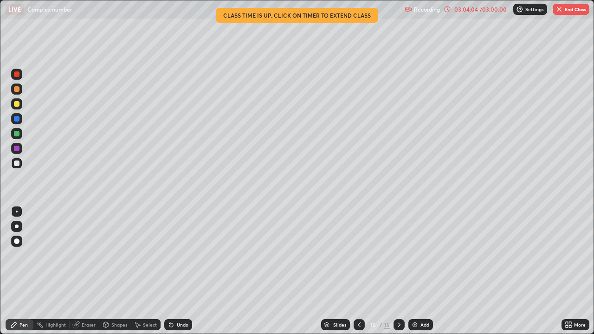
click at [15, 161] on div at bounding box center [17, 164] width 6 height 6
click at [19, 162] on div at bounding box center [17, 164] width 6 height 6
click at [83, 271] on div "Eraser" at bounding box center [89, 324] width 14 height 5
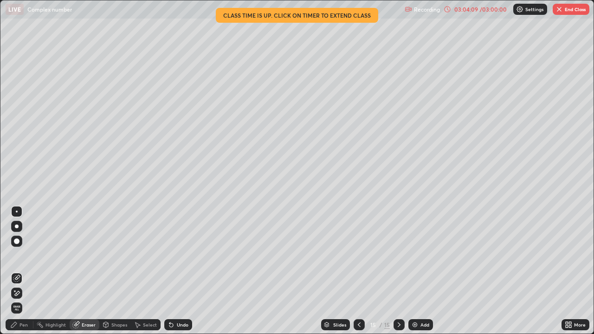
click at [27, 271] on div "Pen" at bounding box center [20, 324] width 28 height 11
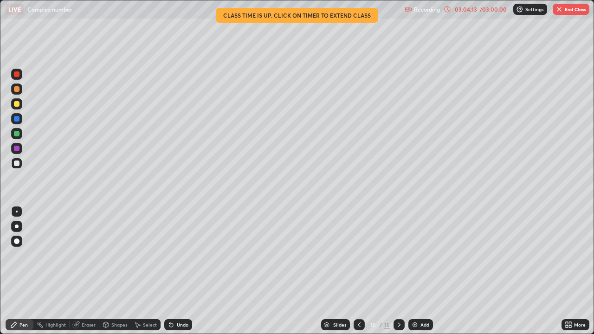
click at [89, 271] on div "Eraser" at bounding box center [89, 324] width 14 height 5
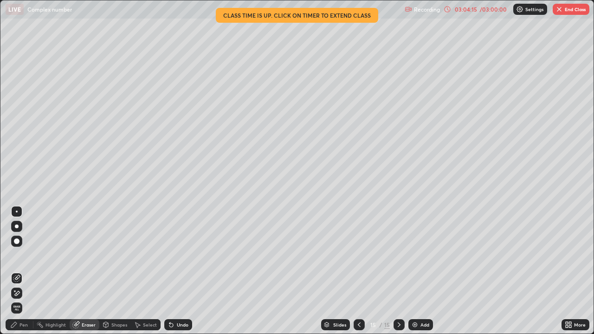
click at [28, 271] on div "Pen" at bounding box center [20, 324] width 28 height 11
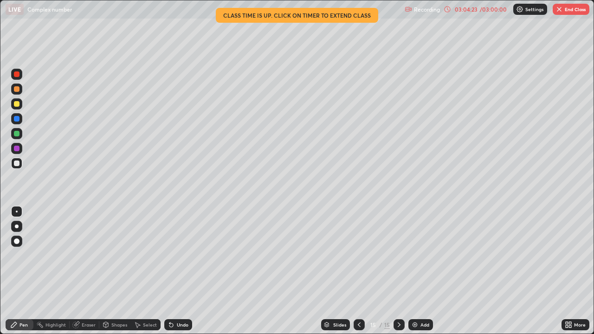
click at [91, 271] on div "Eraser" at bounding box center [89, 324] width 14 height 5
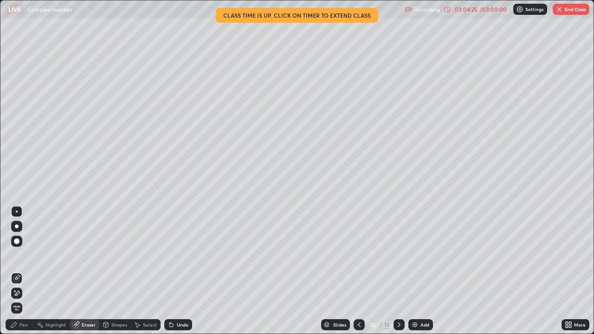
click at [28, 271] on div "Pen" at bounding box center [20, 324] width 28 height 11
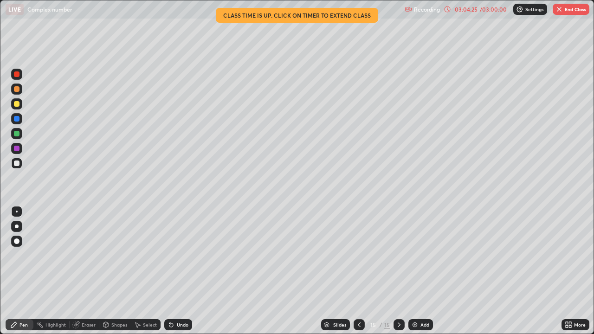
click at [19, 166] on div at bounding box center [16, 163] width 11 height 11
click at [92, 271] on div "Eraser" at bounding box center [89, 324] width 14 height 5
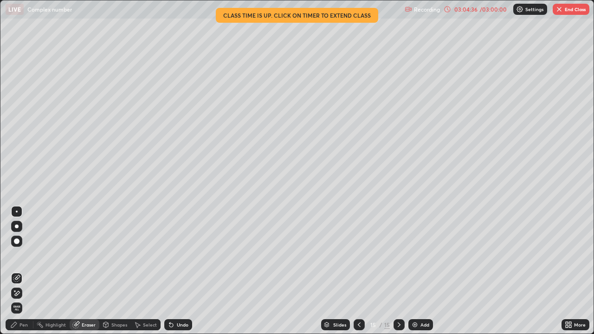
click at [19, 271] on div "Pen" at bounding box center [23, 324] width 8 height 5
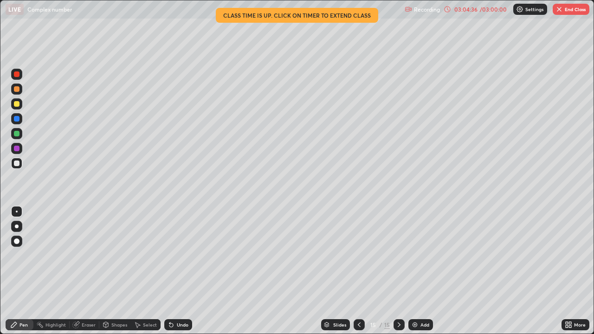
click at [17, 164] on div at bounding box center [17, 164] width 6 height 6
click at [17, 135] on div at bounding box center [17, 134] width 6 height 6
click at [20, 165] on div at bounding box center [16, 163] width 11 height 11
click at [20, 135] on div at bounding box center [16, 133] width 11 height 11
click at [424, 271] on div "Add" at bounding box center [424, 324] width 9 height 5
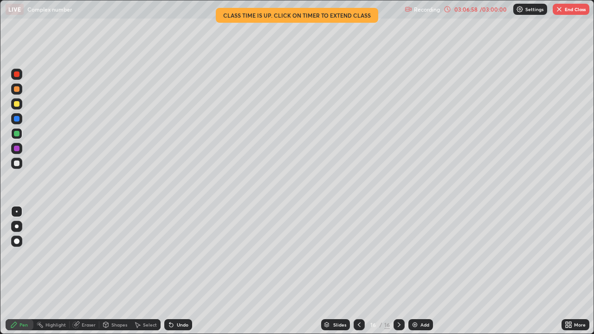
click at [19, 165] on div at bounding box center [16, 163] width 11 height 11
click at [18, 166] on div at bounding box center [17, 164] width 6 height 6
click at [17, 163] on div at bounding box center [17, 164] width 6 height 6
click at [14, 103] on div at bounding box center [17, 104] width 6 height 6
click at [15, 164] on div at bounding box center [17, 164] width 6 height 6
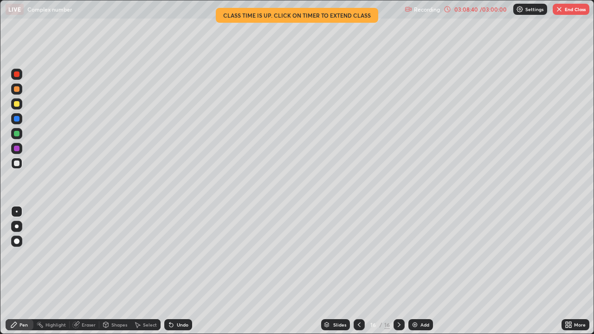
click at [88, 271] on div "Eraser" at bounding box center [85, 324] width 30 height 11
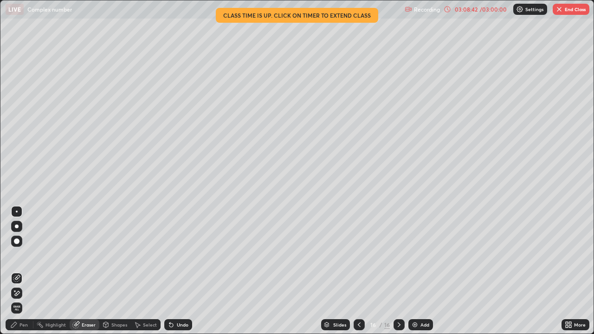
click at [25, 271] on div "Pen" at bounding box center [20, 324] width 28 height 11
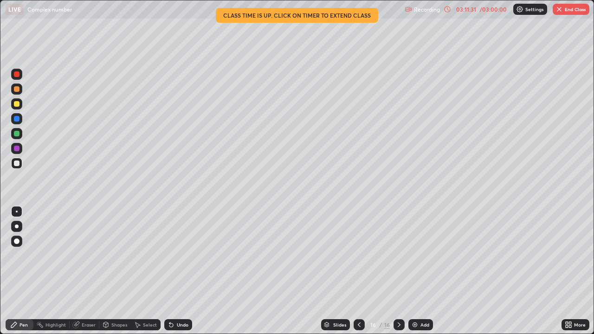
click at [460, 9] on div "03:11:31" at bounding box center [466, 9] width 26 height 6
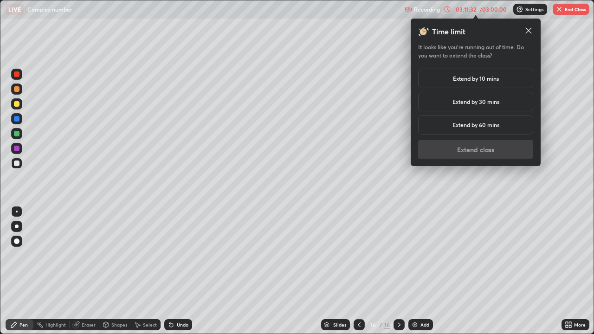
click at [453, 76] on h5 "Extend by 10 mins" at bounding box center [476, 78] width 46 height 8
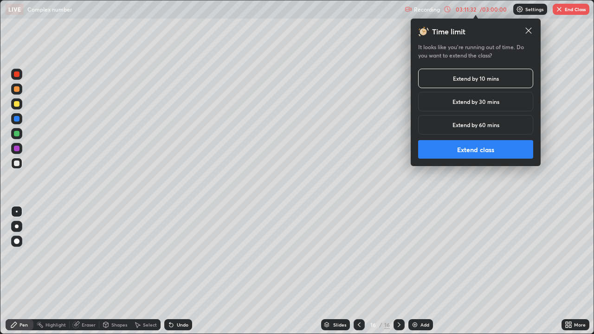
click at [451, 151] on button "Extend class" at bounding box center [475, 149] width 115 height 19
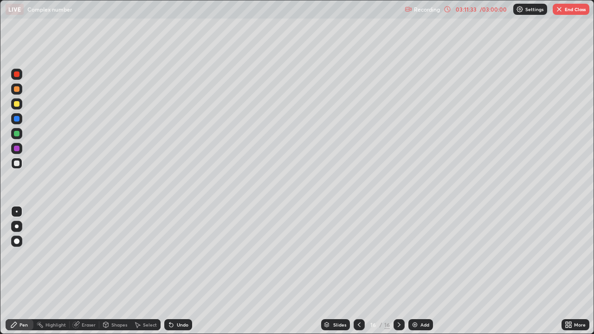
click at [417, 271] on img at bounding box center [414, 324] width 7 height 7
click at [15, 103] on div at bounding box center [17, 104] width 6 height 6
click at [17, 119] on div at bounding box center [17, 119] width 6 height 6
click at [18, 163] on div at bounding box center [17, 164] width 6 height 6
click at [19, 163] on div at bounding box center [17, 164] width 6 height 6
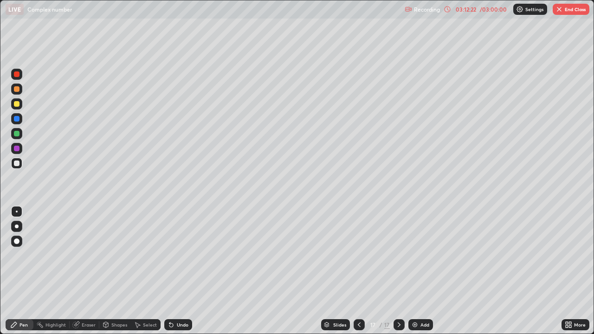
click at [17, 165] on div at bounding box center [17, 164] width 6 height 6
click at [20, 104] on div at bounding box center [16, 103] width 11 height 11
click at [92, 271] on div "Eraser" at bounding box center [89, 324] width 14 height 5
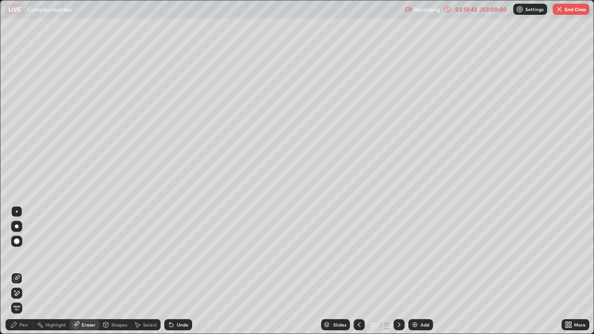
click at [24, 271] on div "Pen" at bounding box center [20, 324] width 28 height 11
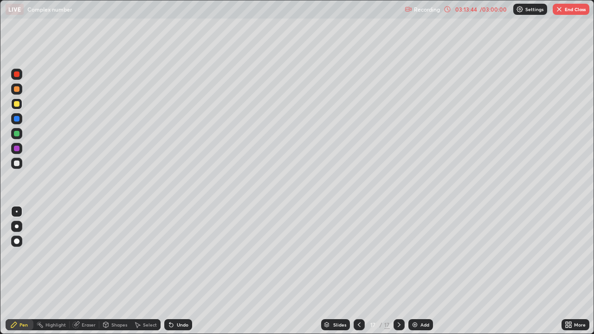
click at [21, 100] on div at bounding box center [16, 103] width 11 height 11
click at [16, 167] on div at bounding box center [16, 163] width 11 height 11
click at [17, 164] on div at bounding box center [17, 164] width 6 height 6
click at [404, 271] on div at bounding box center [398, 324] width 11 height 11
click at [411, 271] on img at bounding box center [414, 324] width 7 height 7
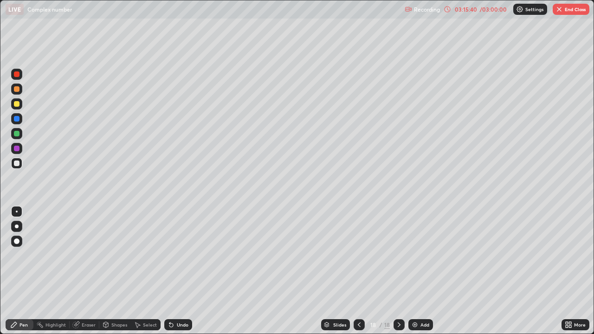
click at [456, 11] on div "03:15:40" at bounding box center [466, 9] width 26 height 6
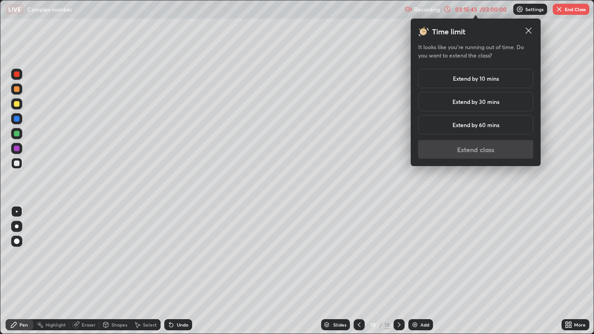
click at [447, 77] on div "Extend by 10 mins" at bounding box center [475, 78] width 115 height 19
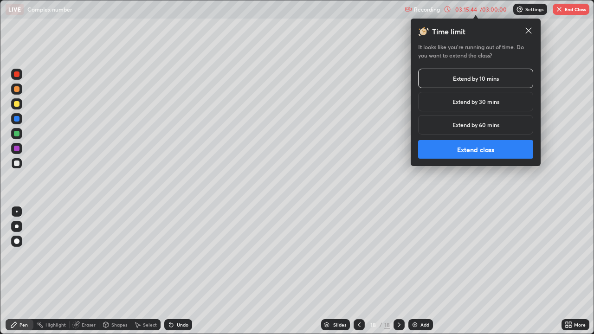
click at [439, 157] on button "Extend class" at bounding box center [475, 149] width 115 height 19
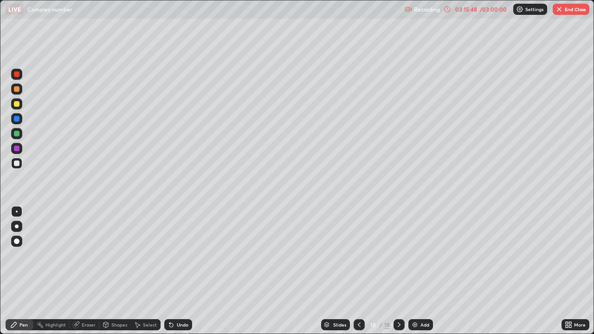
click at [464, 9] on div "03:15:48" at bounding box center [466, 9] width 26 height 6
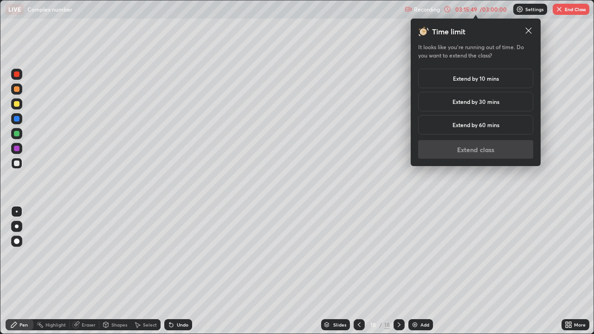
click at [447, 103] on div "Extend by 30 mins" at bounding box center [475, 101] width 115 height 19
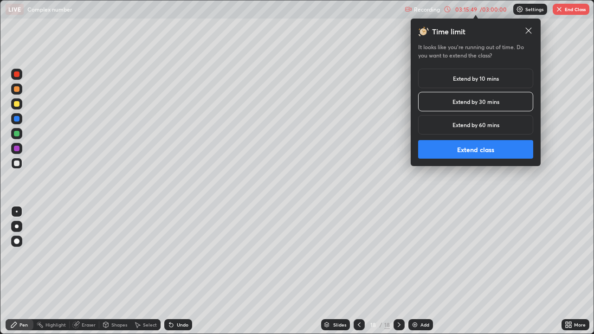
click at [446, 156] on button "Extend class" at bounding box center [475, 149] width 115 height 19
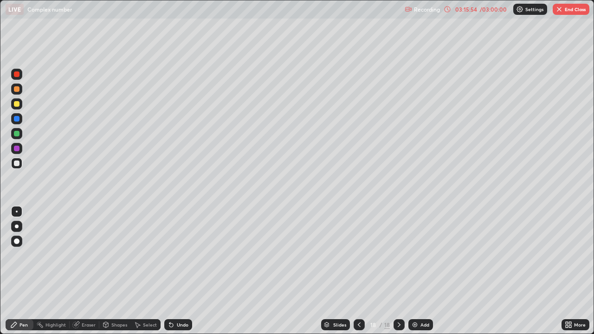
click at [17, 162] on div at bounding box center [17, 164] width 6 height 6
click at [19, 161] on div at bounding box center [17, 164] width 6 height 6
click at [18, 134] on div at bounding box center [17, 134] width 6 height 6
click at [17, 162] on div at bounding box center [17, 164] width 6 height 6
click at [19, 167] on div at bounding box center [16, 163] width 11 height 11
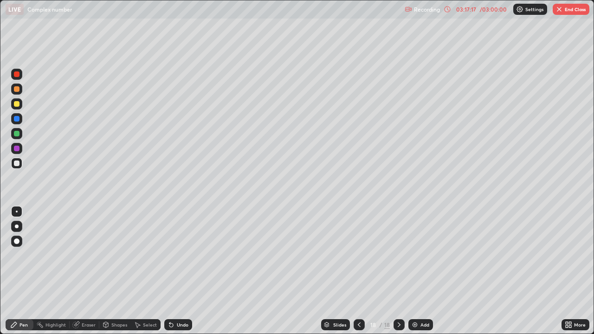
click at [20, 163] on div at bounding box center [16, 163] width 11 height 11
click at [414, 271] on img at bounding box center [414, 324] width 7 height 7
click at [358, 271] on icon at bounding box center [358, 324] width 7 height 7
click at [398, 271] on icon at bounding box center [398, 324] width 7 height 7
click at [17, 104] on div at bounding box center [17, 104] width 6 height 6
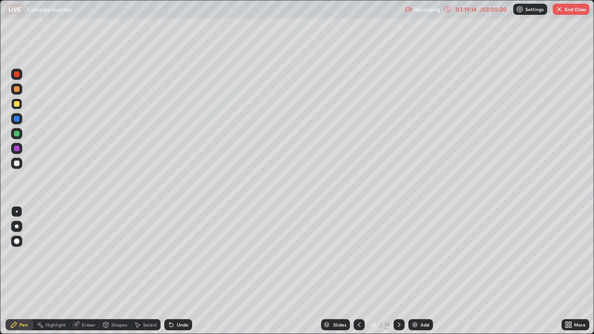
click at [18, 161] on div at bounding box center [17, 164] width 6 height 6
click at [18, 104] on div at bounding box center [17, 104] width 6 height 6
click at [15, 161] on div at bounding box center [17, 164] width 6 height 6
click at [20, 109] on div at bounding box center [16, 103] width 11 height 11
click at [577, 271] on div "More" at bounding box center [580, 324] width 12 height 5
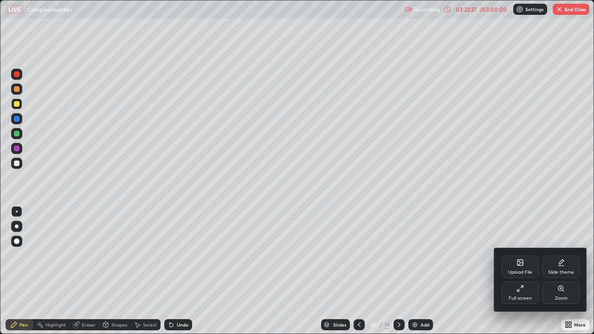
click at [19, 165] on div at bounding box center [297, 167] width 594 height 334
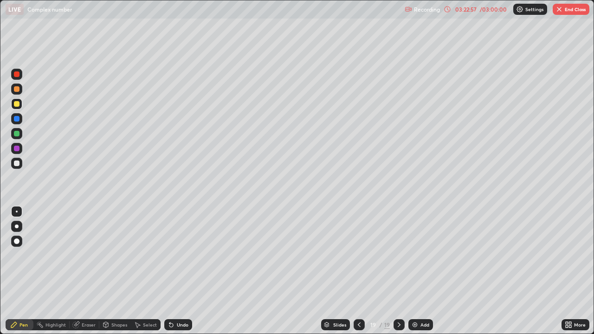
click at [411, 271] on img at bounding box center [414, 324] width 7 height 7
click at [359, 271] on icon at bounding box center [358, 324] width 7 height 7
click at [397, 271] on icon at bounding box center [399, 324] width 7 height 7
click at [16, 163] on div at bounding box center [17, 164] width 6 height 6
click at [19, 165] on div at bounding box center [17, 164] width 6 height 6
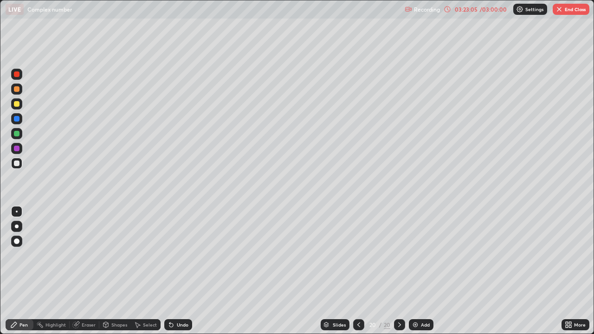
click at [20, 164] on div at bounding box center [16, 163] width 11 height 11
click at [566, 13] on button "End Class" at bounding box center [570, 9] width 37 height 11
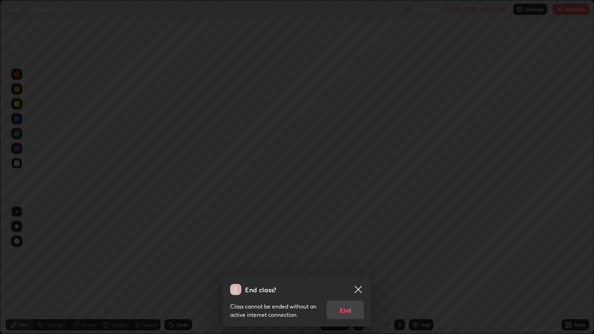
click at [338, 271] on div "Class cannot be ended without an active internet connection. End" at bounding box center [297, 307] width 134 height 24
click at [349, 271] on div "Class cannot be ended without an active internet connection. End" at bounding box center [297, 307] width 134 height 24
click at [358, 271] on icon at bounding box center [357, 289] width 7 height 7
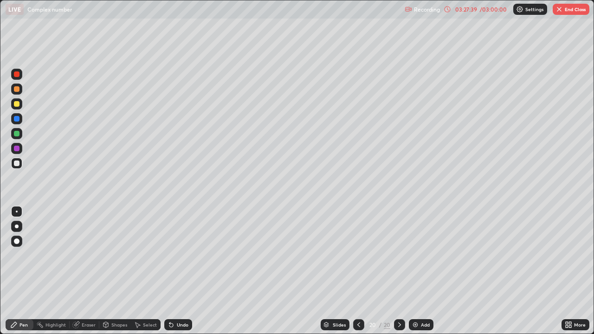
click at [566, 9] on button "End Class" at bounding box center [570, 9] width 37 height 11
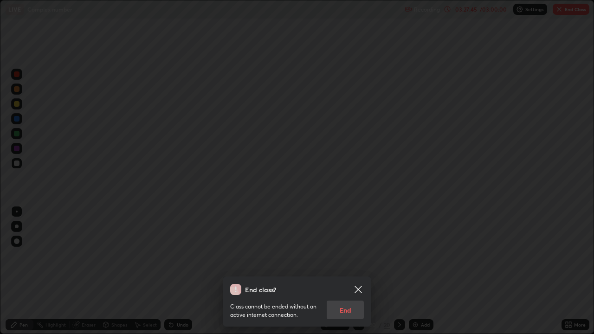
click at [355, 271] on div "Class cannot be ended without an active internet connection. End" at bounding box center [297, 307] width 134 height 24
click at [360, 271] on icon at bounding box center [357, 289] width 7 height 7
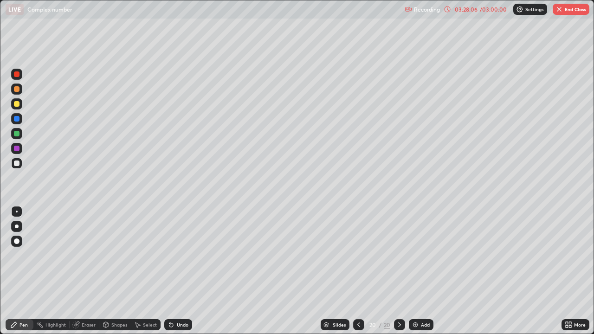
click at [577, 8] on button "End Class" at bounding box center [570, 9] width 37 height 11
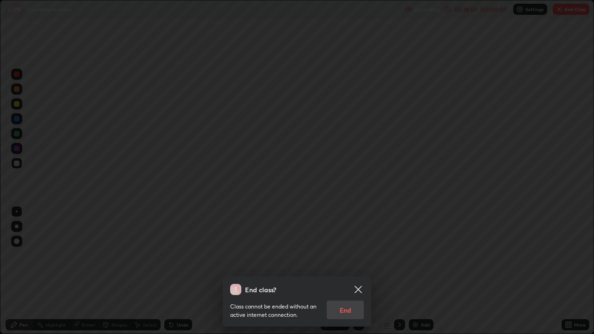
click at [344, 271] on div "Class cannot be ended without an active internet connection. End" at bounding box center [297, 307] width 134 height 24
click at [348, 271] on div "Class cannot be ended without an active internet connection. End" at bounding box center [297, 307] width 134 height 24
click at [350, 271] on div "Class cannot be ended without an active internet connection. End" at bounding box center [297, 307] width 134 height 24
click at [357, 271] on icon at bounding box center [357, 289] width 7 height 7
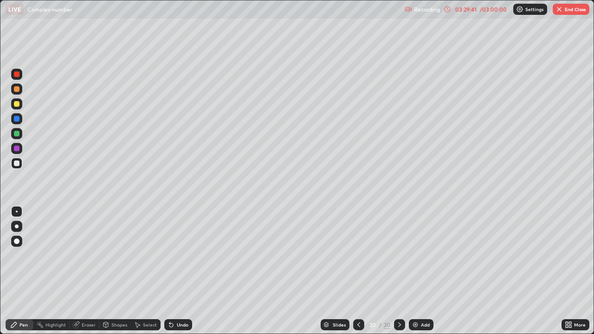
click at [572, 9] on button "End Class" at bounding box center [570, 9] width 37 height 11
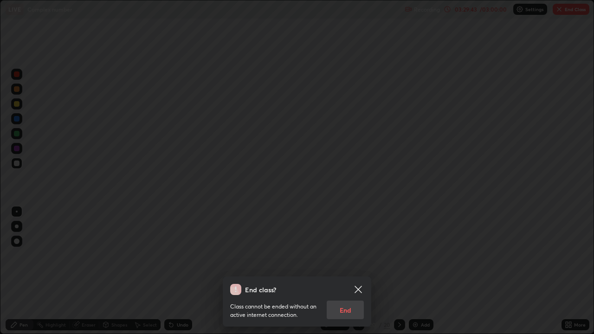
click at [347, 271] on div "Class cannot be ended without an active internet connection. End" at bounding box center [297, 307] width 134 height 24
click at [567, 237] on div "End class? Class cannot be ended without an active internet connection. End" at bounding box center [297, 167] width 594 height 334
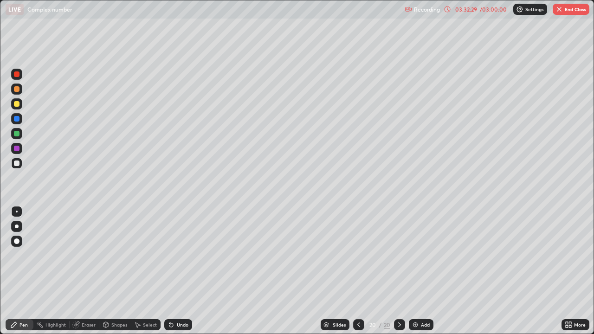
click at [565, 10] on button "End Class" at bounding box center [570, 9] width 37 height 11
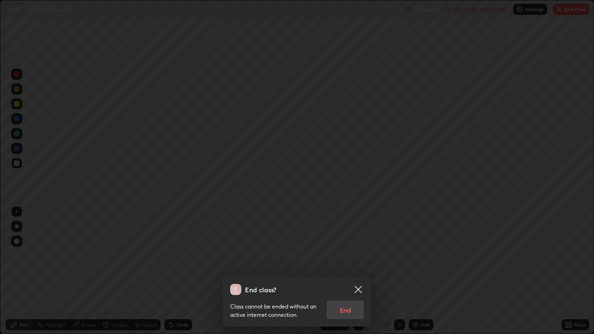
click at [346, 271] on div "Class cannot be ended without an active internet connection. End" at bounding box center [297, 307] width 134 height 24
click at [345, 271] on div "Class cannot be ended without an active internet connection. End" at bounding box center [297, 307] width 134 height 24
click at [352, 271] on div "Class cannot be ended without an active internet connection. End" at bounding box center [297, 307] width 134 height 24
click at [356, 271] on icon at bounding box center [357, 289] width 7 height 7
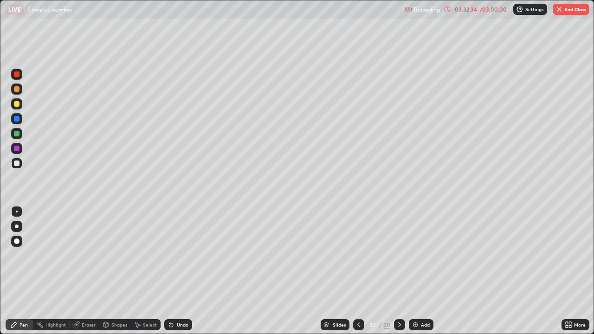
click at [559, 10] on img "button" at bounding box center [558, 9] width 7 height 7
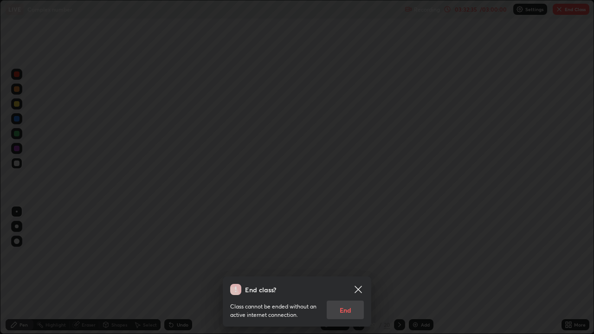
click at [353, 271] on div "Class cannot be ended without an active internet connection. End" at bounding box center [297, 307] width 134 height 24
click at [348, 271] on div "Class cannot be ended without an active internet connection. End" at bounding box center [297, 307] width 134 height 24
click at [347, 271] on div "Class cannot be ended without an active internet connection. End" at bounding box center [297, 307] width 134 height 24
click at [346, 271] on div "Class cannot be ended without an active internet connection. End" at bounding box center [297, 307] width 134 height 24
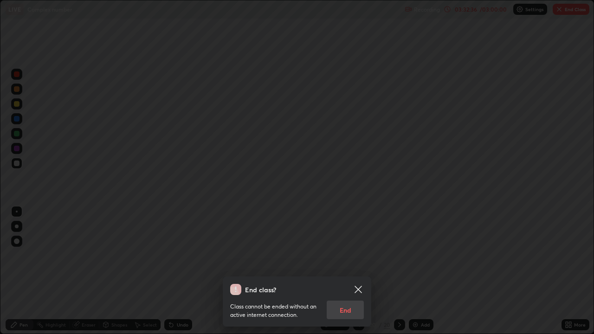
click at [357, 271] on icon at bounding box center [358, 289] width 11 height 11
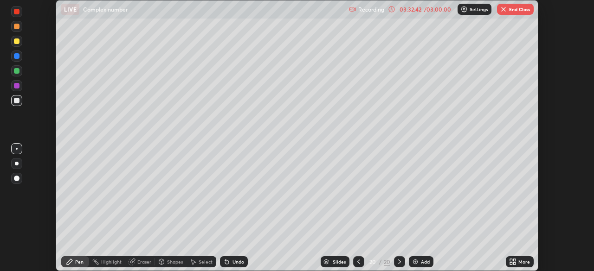
scroll to position [46118, 45796]
